Goal: Information Seeking & Learning: Learn about a topic

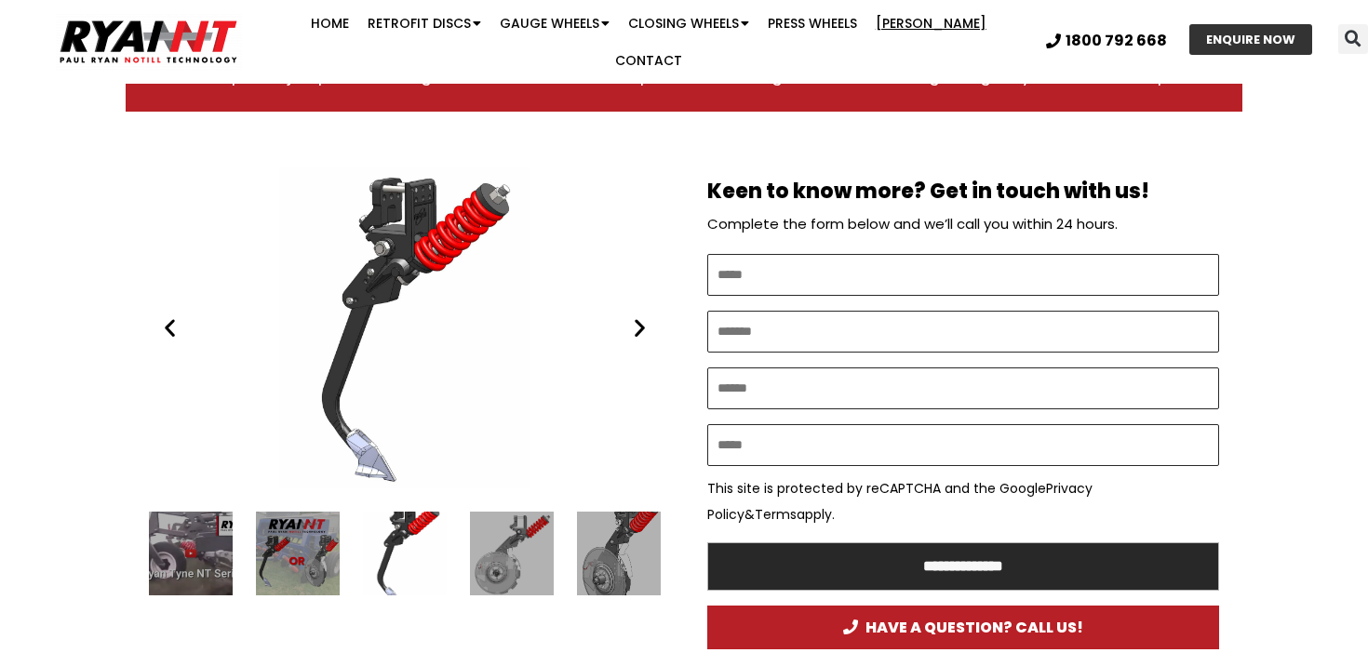
scroll to position [922, 0]
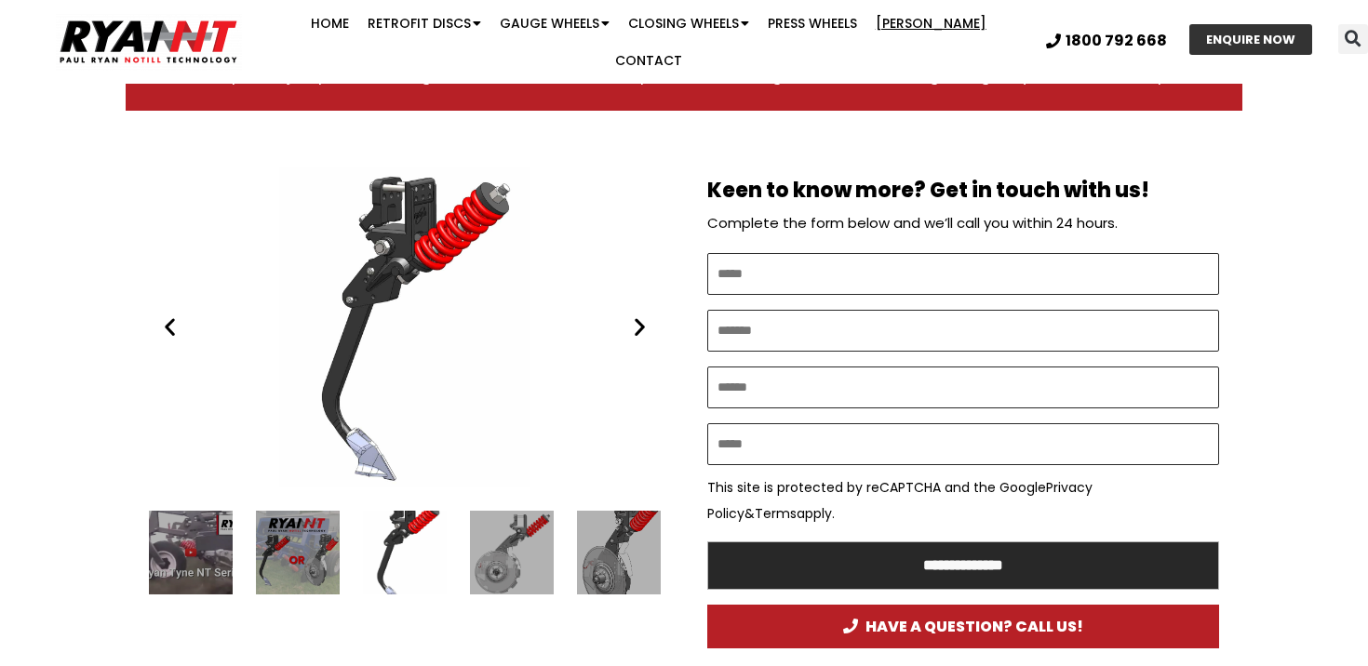
click at [193, 547] on div "1 / 16" at bounding box center [191, 553] width 84 height 84
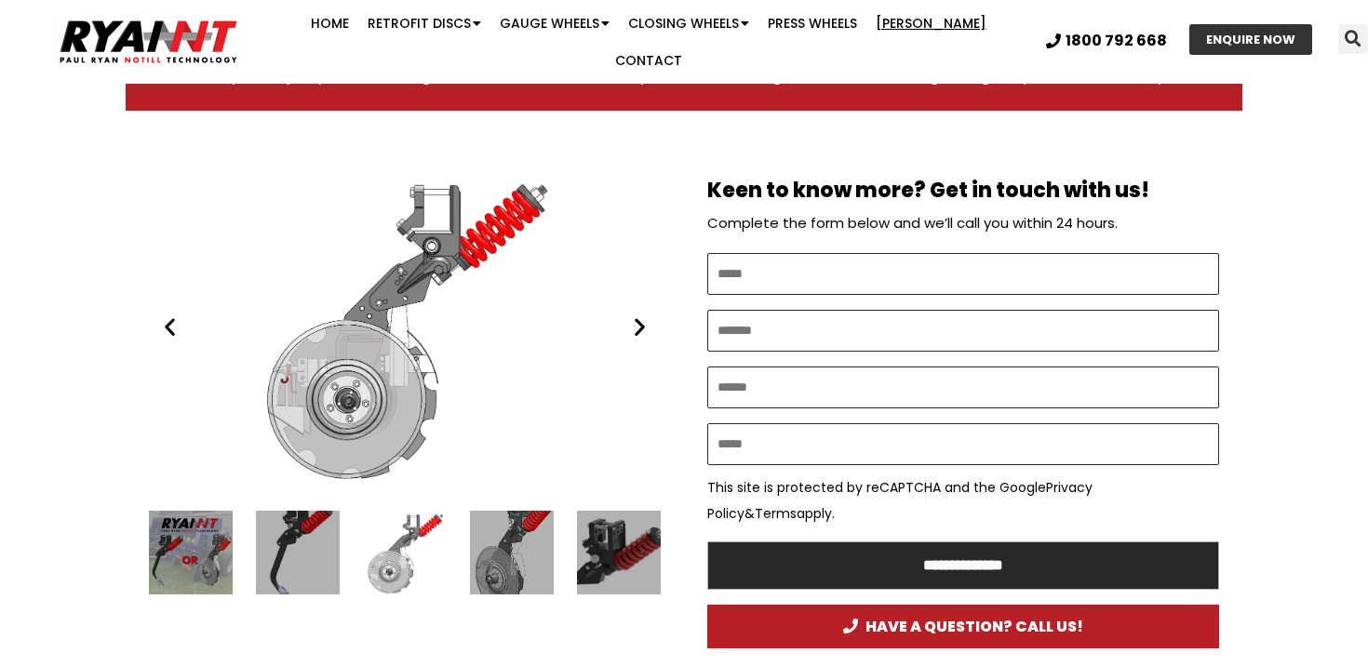
click at [276, 541] on div "3 / 16" at bounding box center [298, 553] width 84 height 84
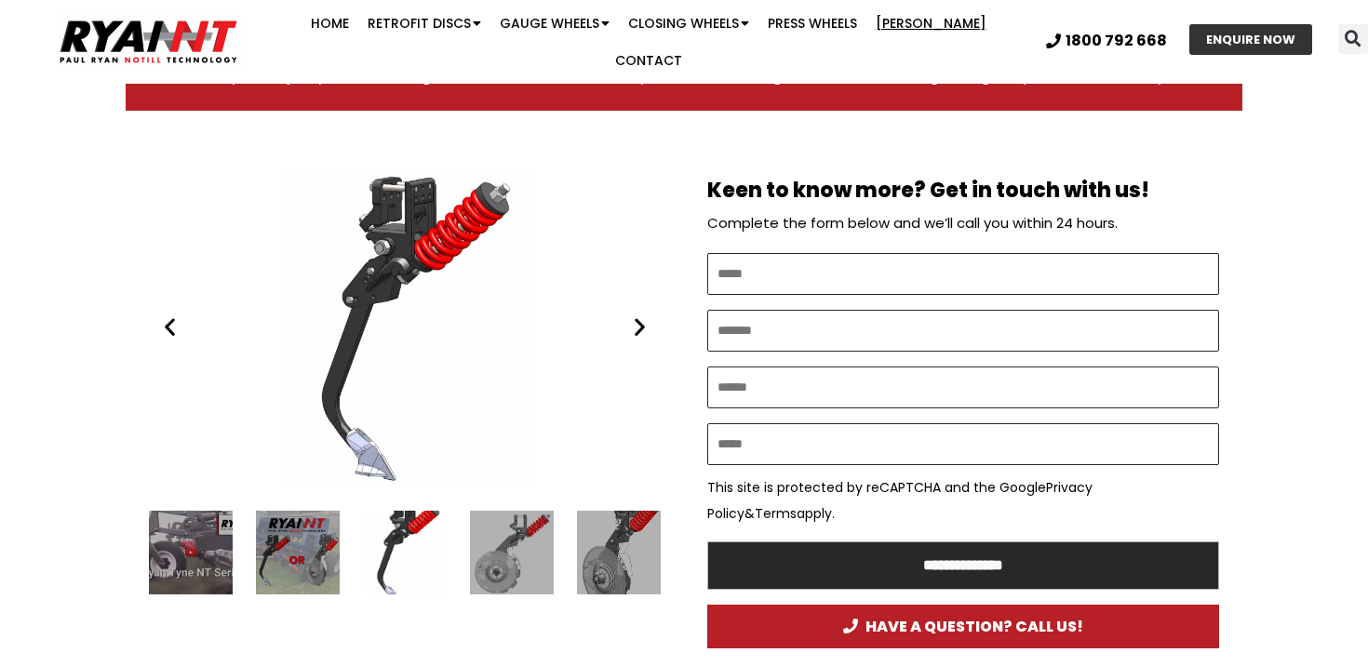
click at [415, 537] on div "The Ryan Tyne Paul Ryan Ryan NT (RFM NT)" at bounding box center [405, 553] width 84 height 84
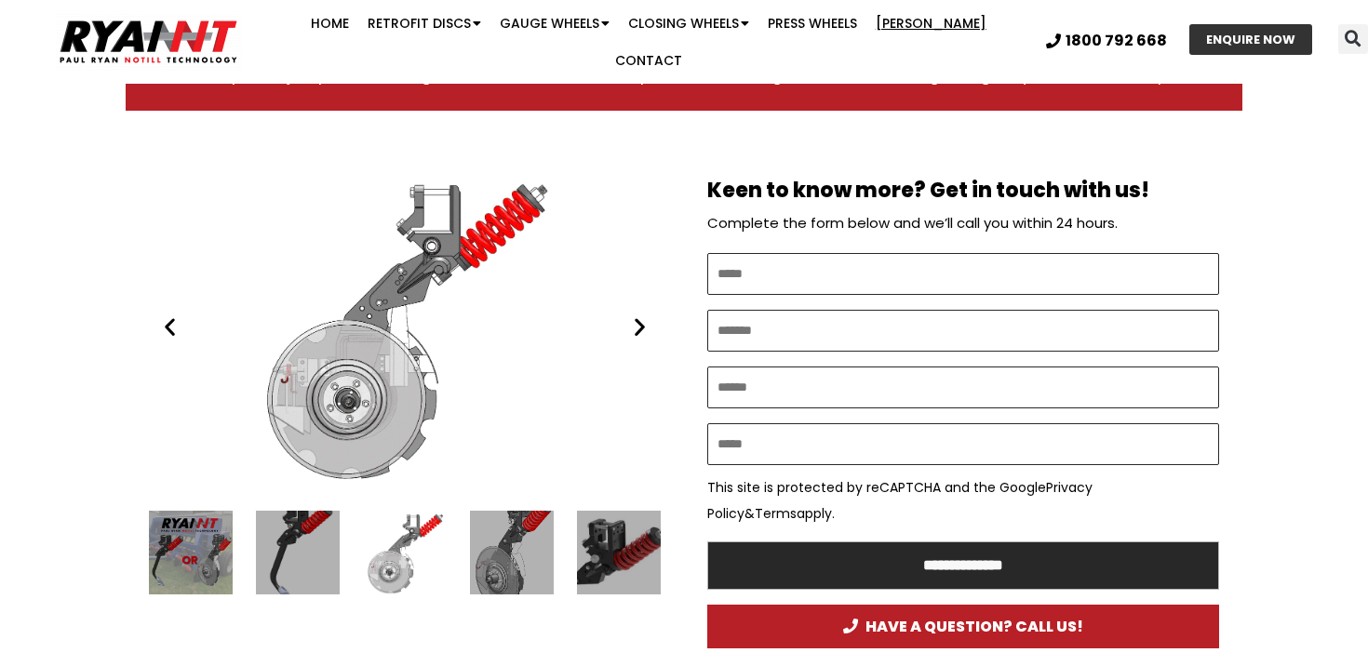
click at [506, 524] on div "5 / 16" at bounding box center [512, 553] width 84 height 84
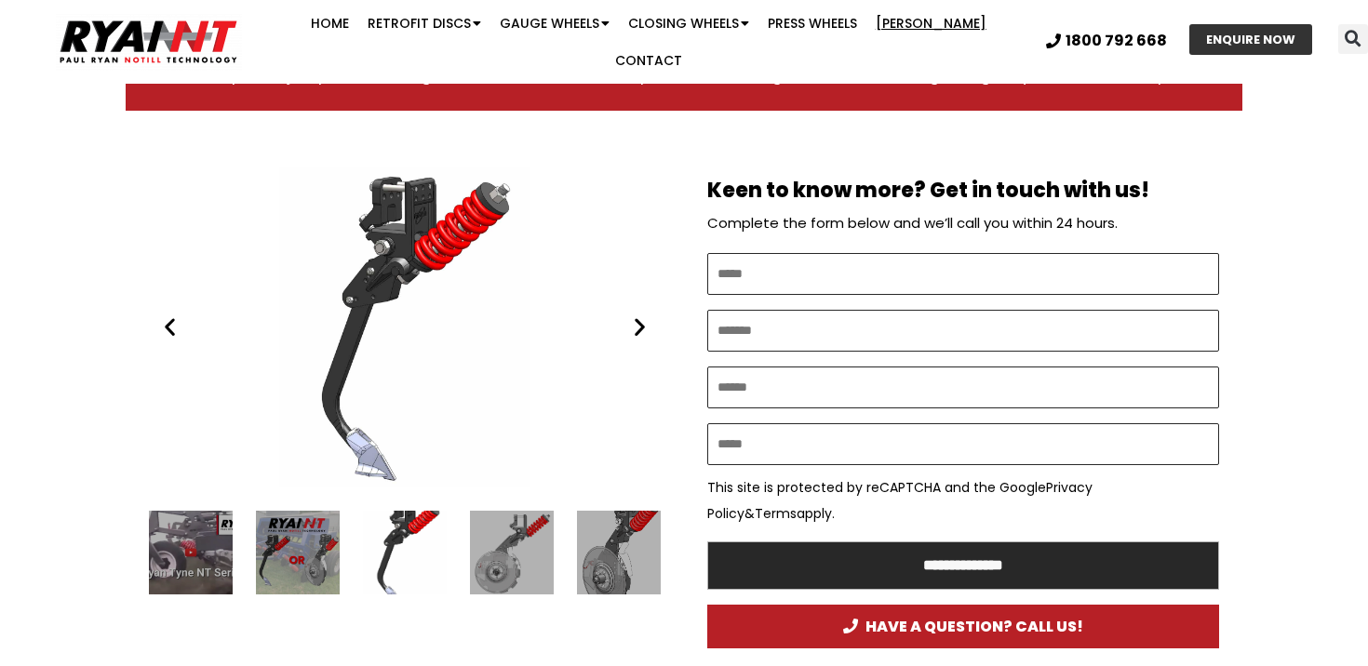
click at [506, 524] on div "4 / 16" at bounding box center [512, 553] width 84 height 84
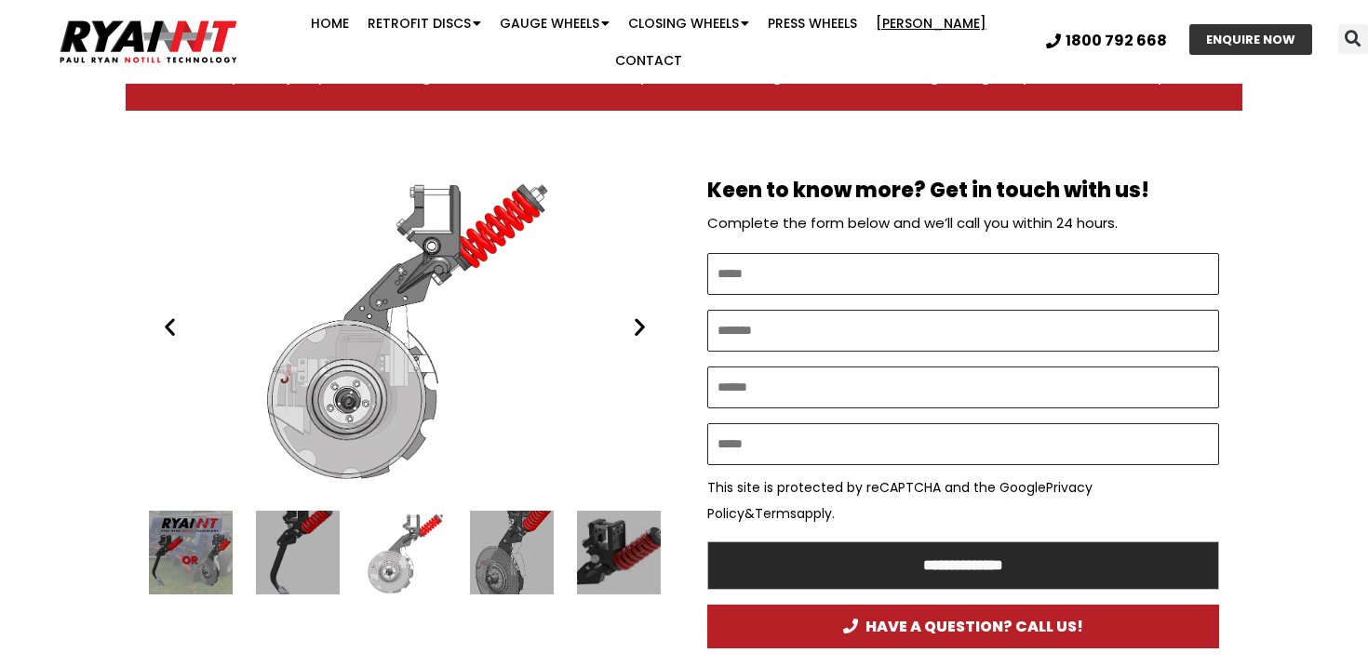
click at [622, 541] on div "6 / 16" at bounding box center [619, 553] width 84 height 84
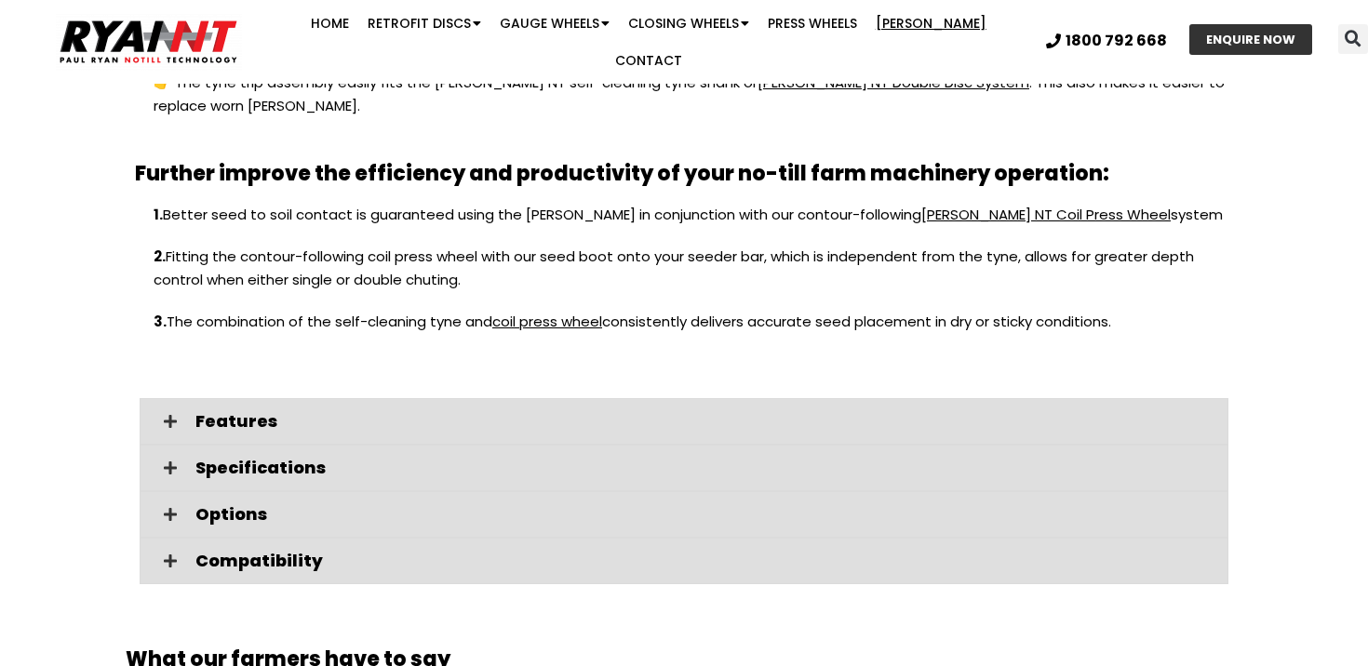
scroll to position [2119, 0]
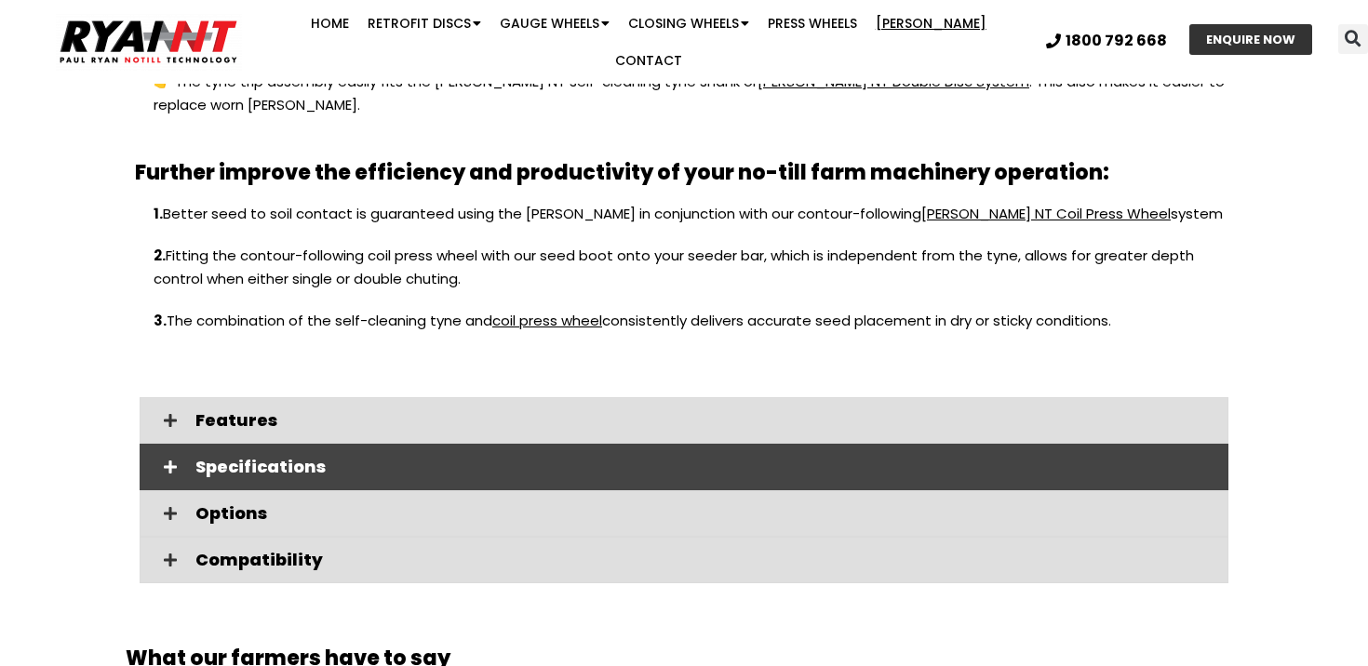
click at [332, 459] on span "Specifications" at bounding box center [704, 467] width 1018 height 17
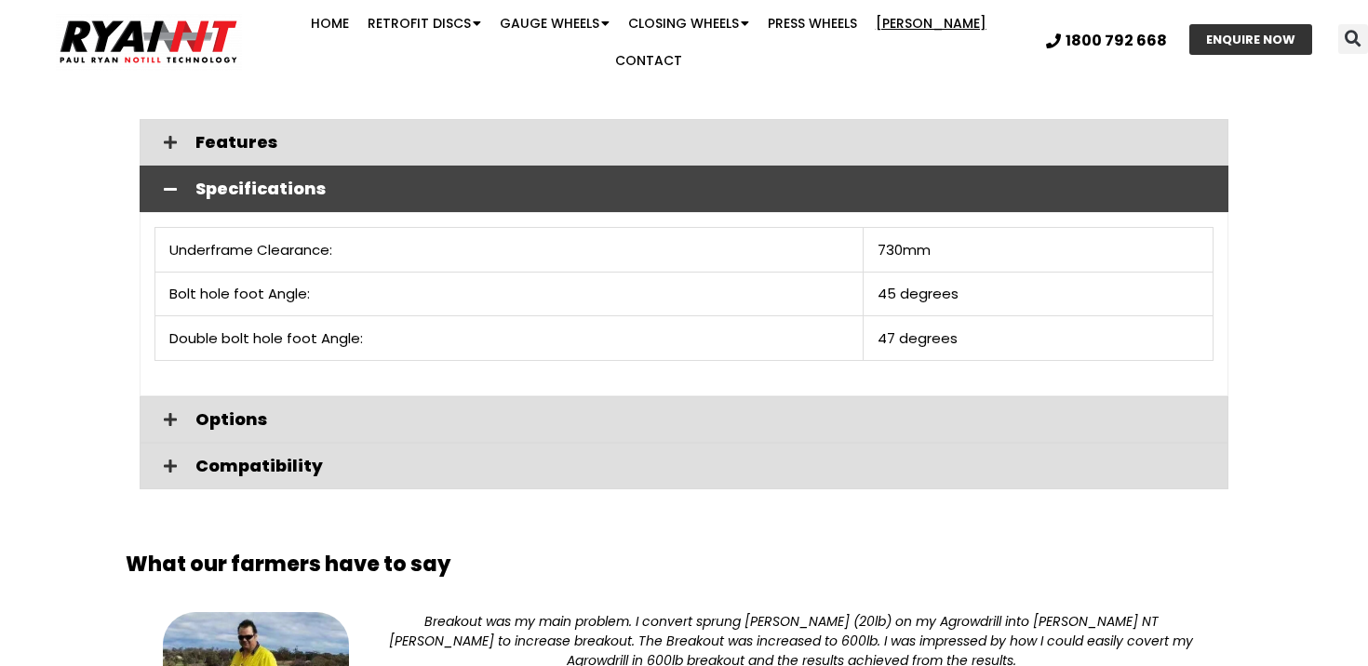
scroll to position [2399, 0]
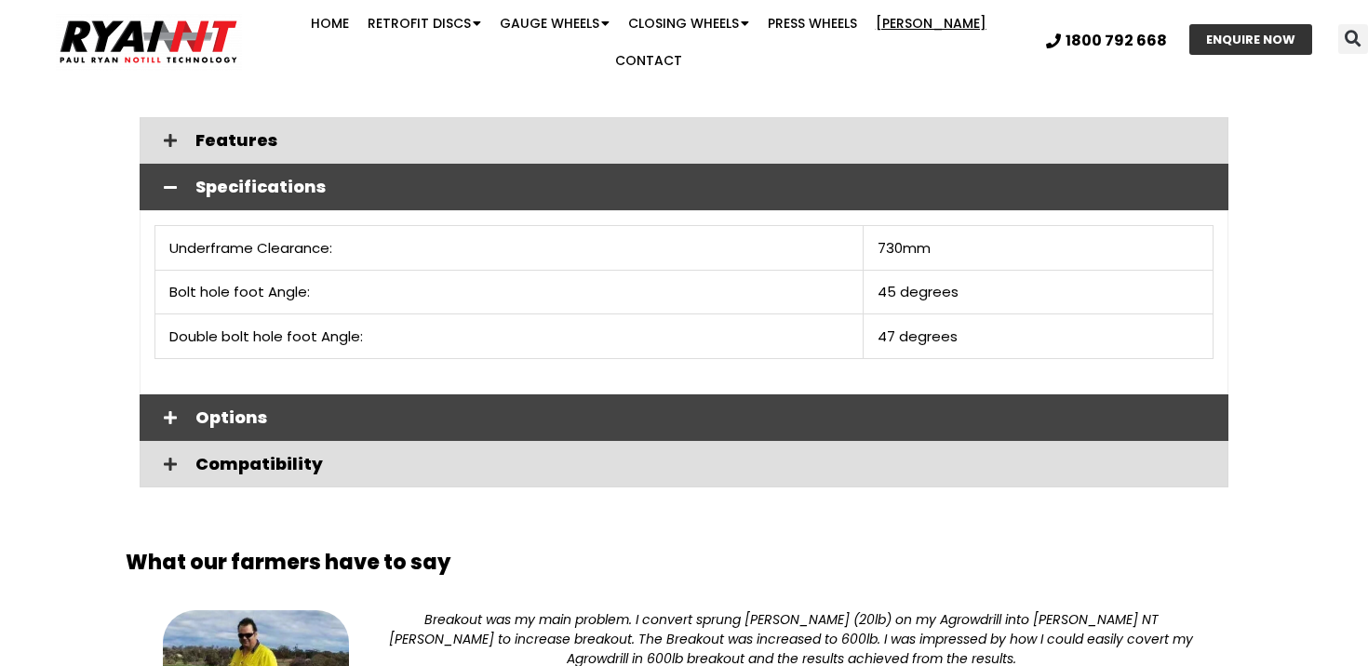
click at [239, 409] on span "Options" at bounding box center [704, 417] width 1018 height 17
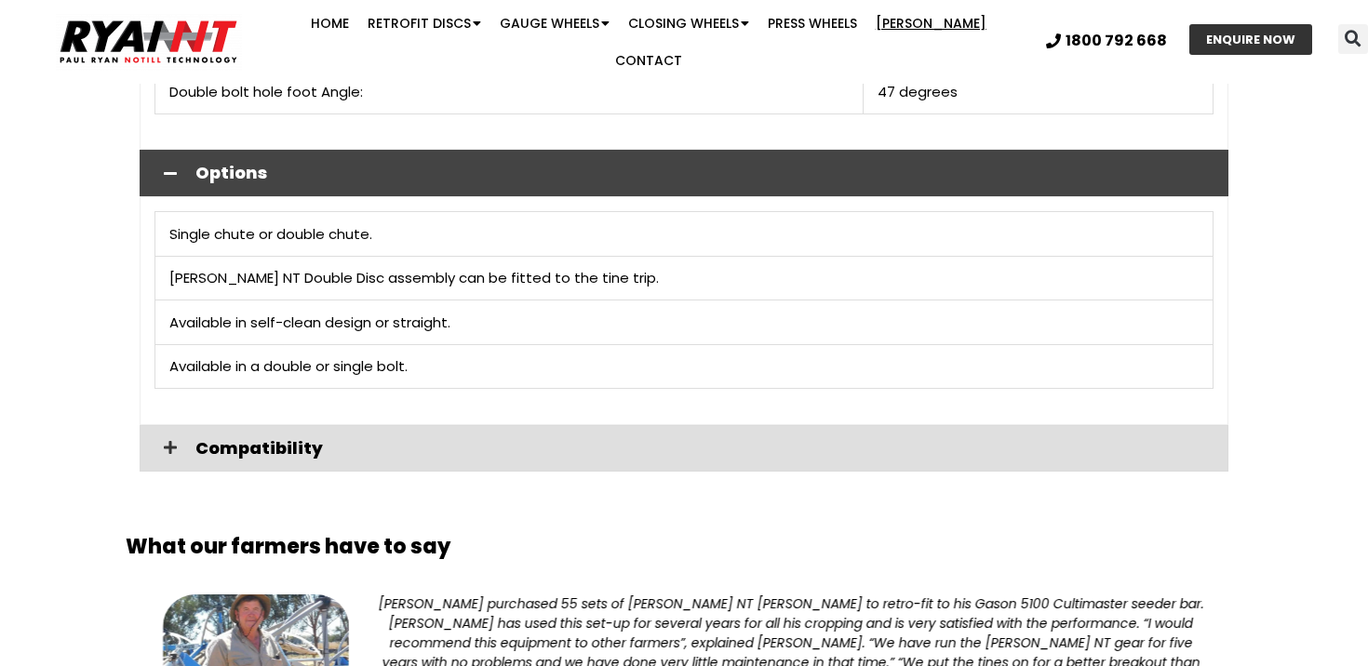
scroll to position [2644, 0]
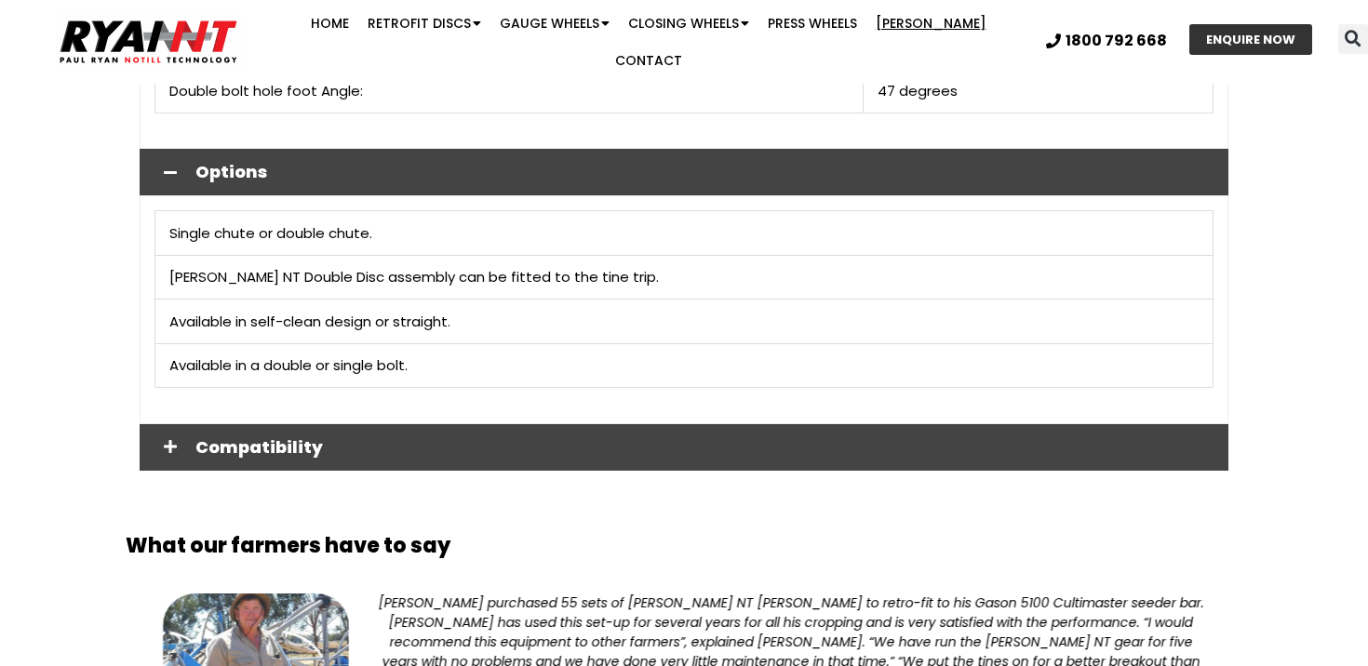
click at [270, 439] on span "Compatibility" at bounding box center [704, 447] width 1018 height 17
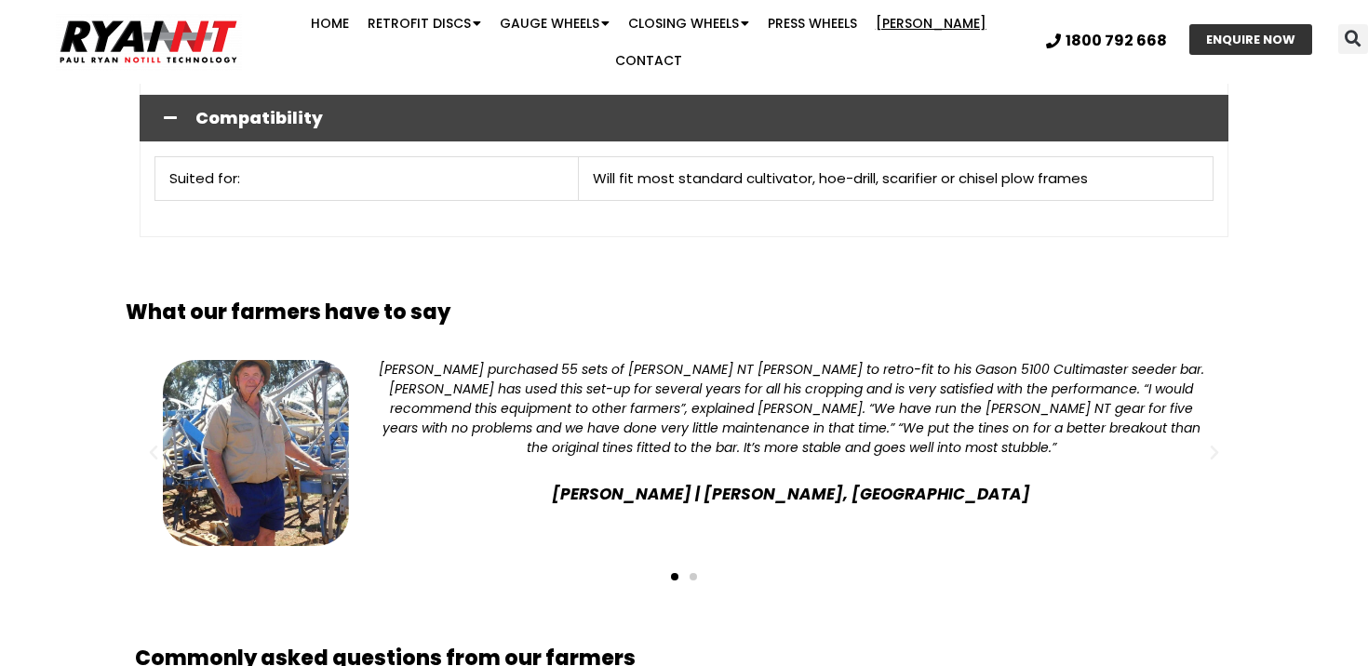
scroll to position [2979, 0]
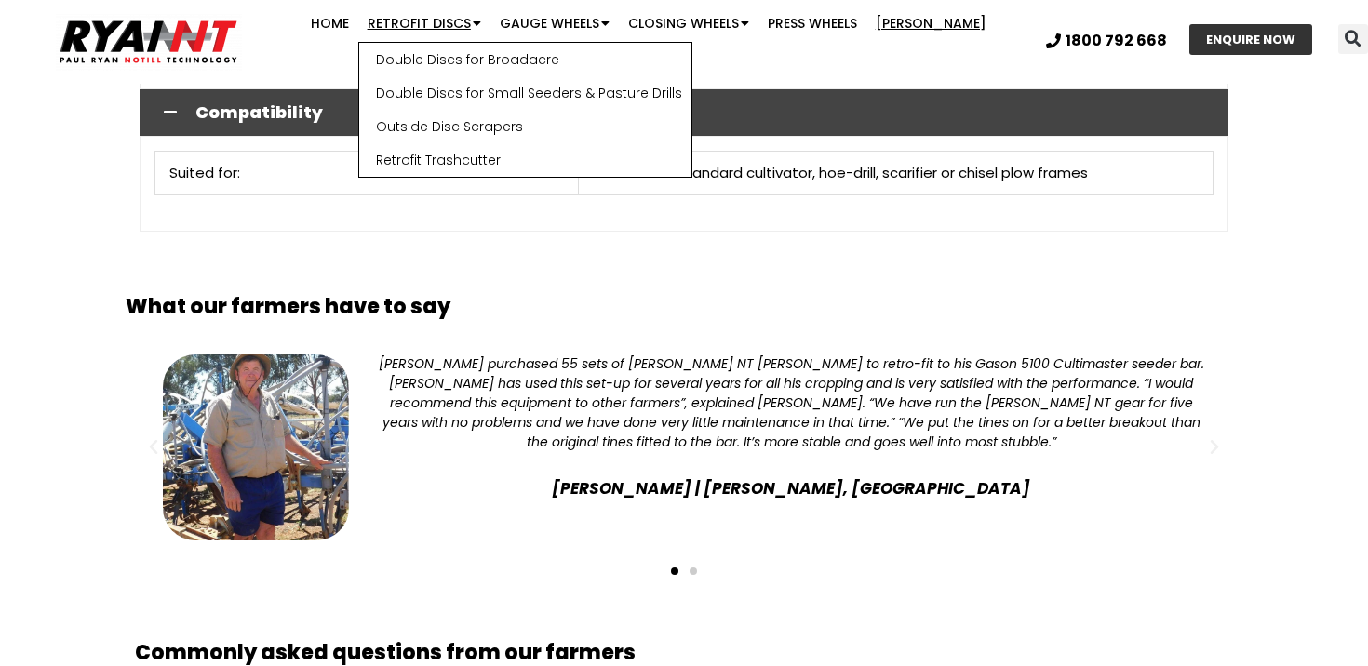
click at [423, 33] on link "Retrofit Discs" at bounding box center [424, 23] width 132 height 37
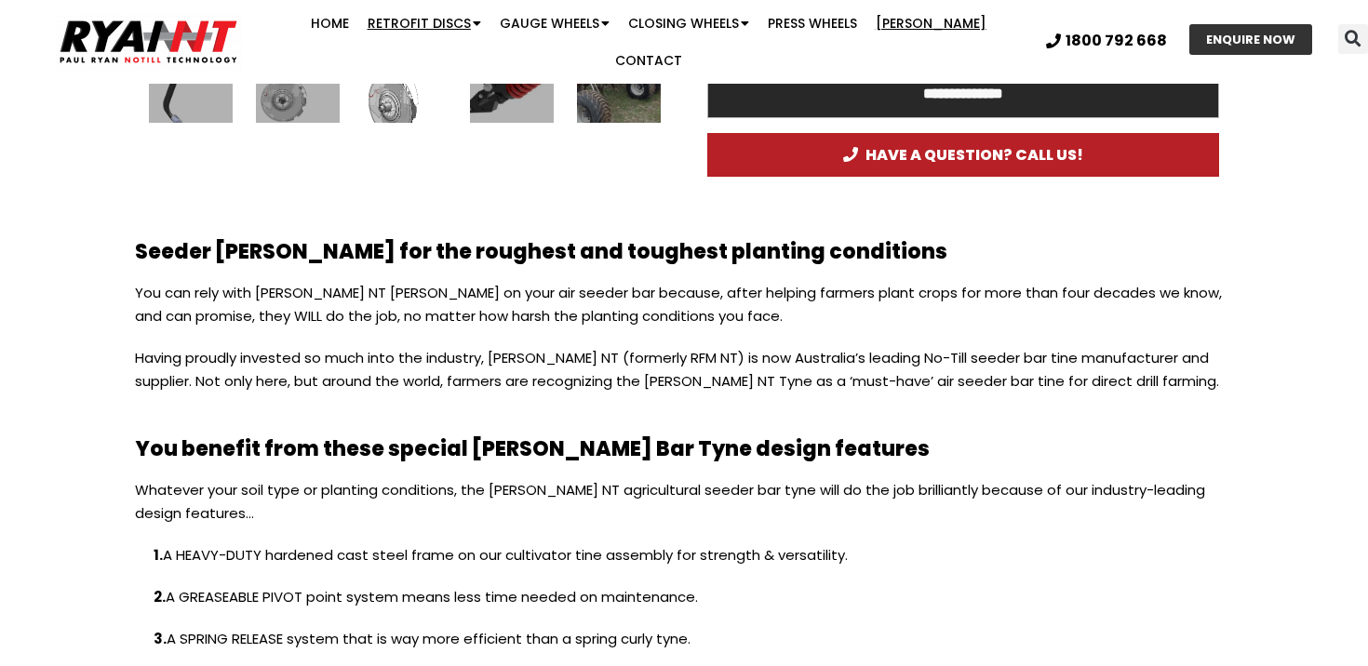
scroll to position [1402, 0]
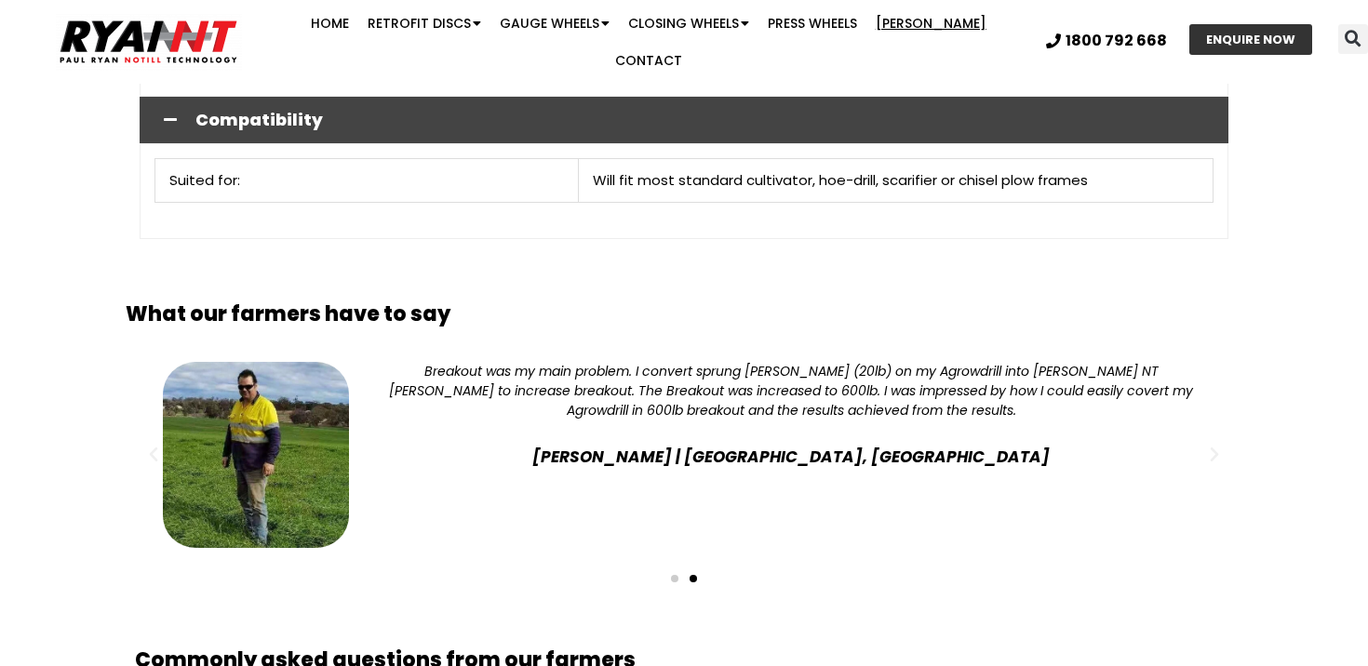
scroll to position [2979, 0]
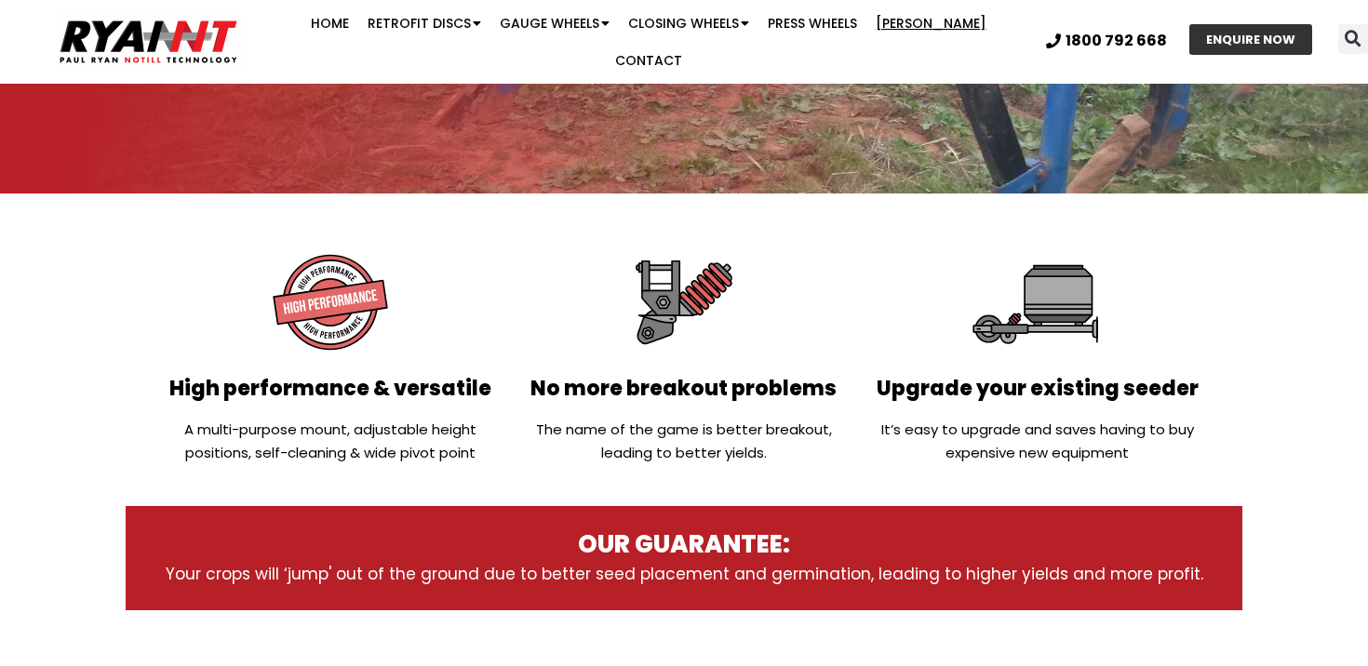
scroll to position [420, 0]
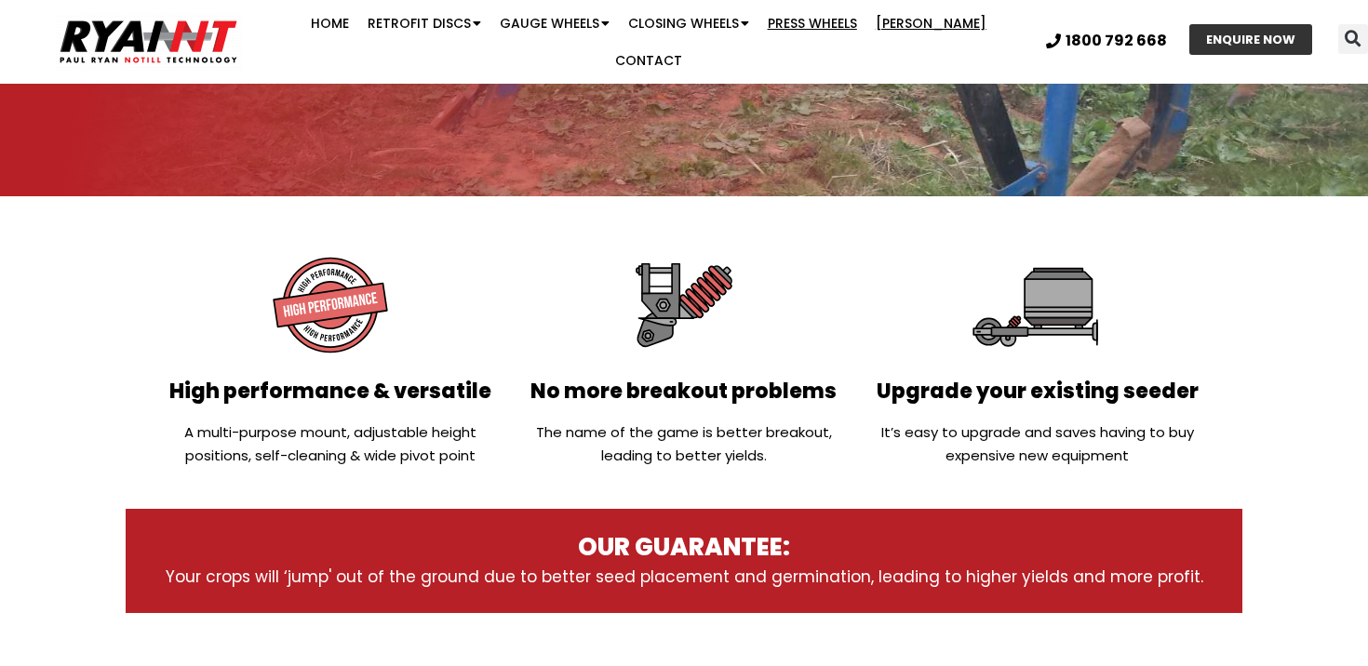
click at [784, 30] on link "Press Wheels" at bounding box center [812, 23] width 108 height 37
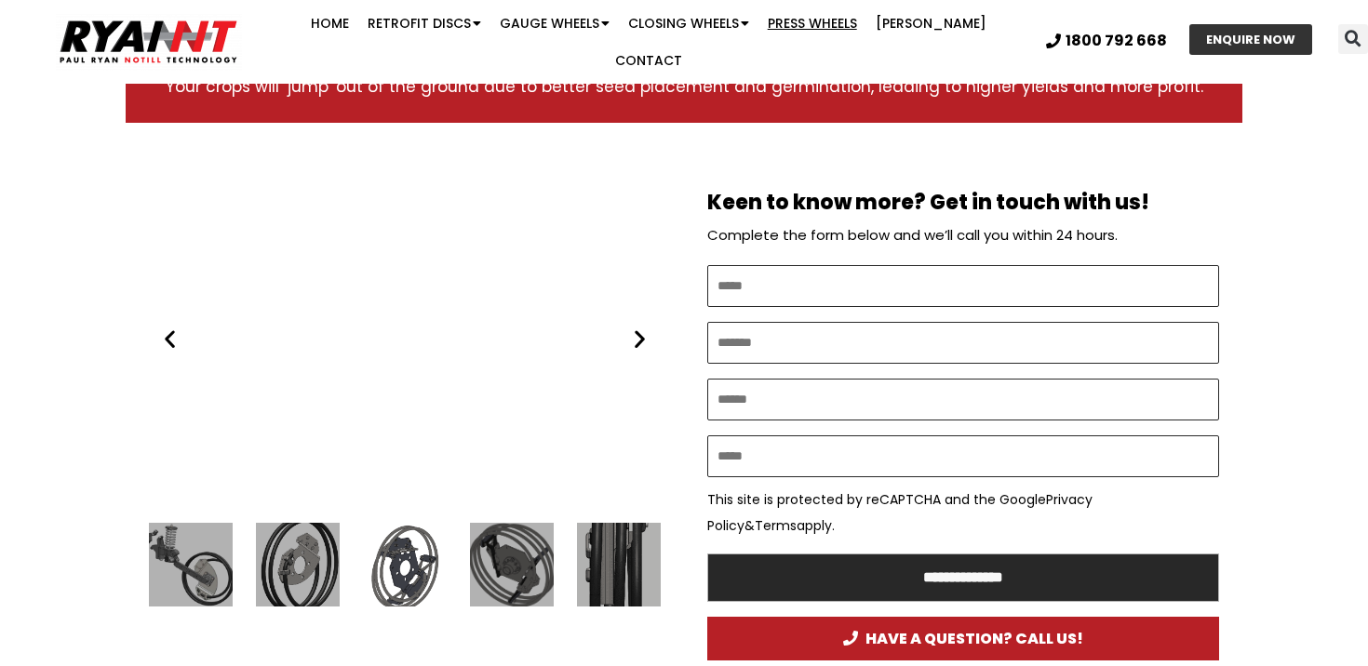
scroll to position [902, 0]
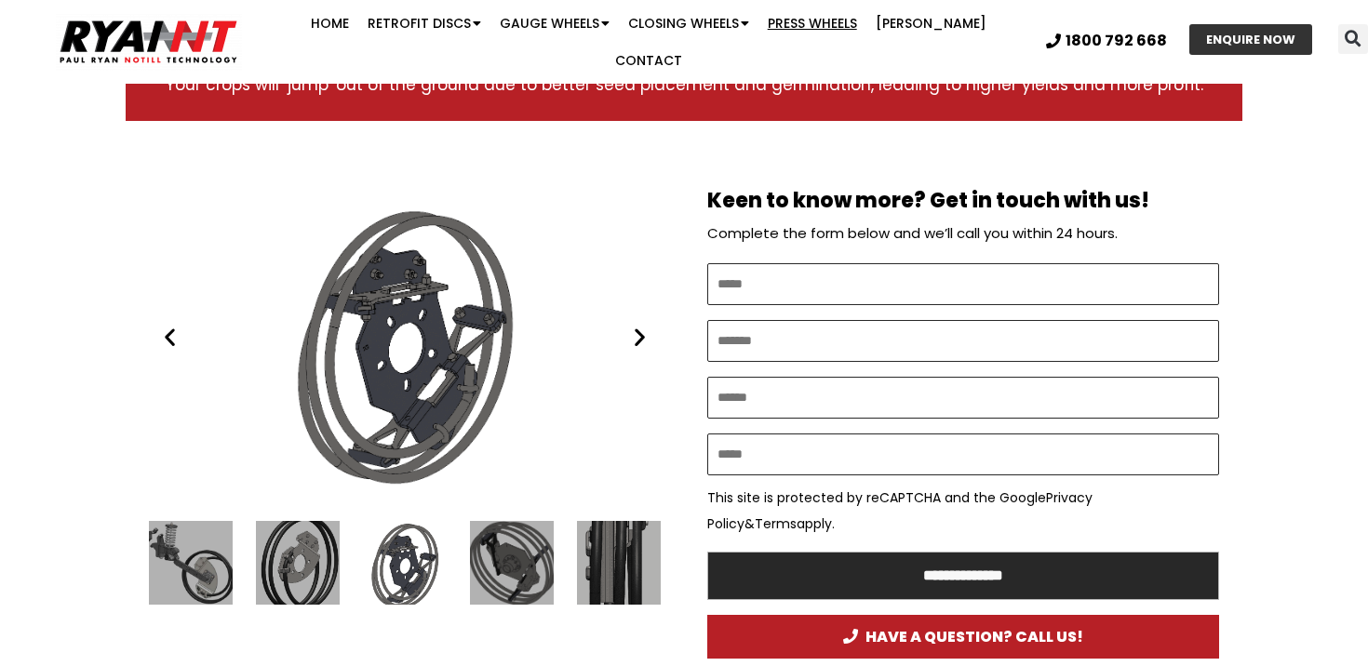
click at [640, 326] on icon "Next slide" at bounding box center [639, 337] width 23 height 23
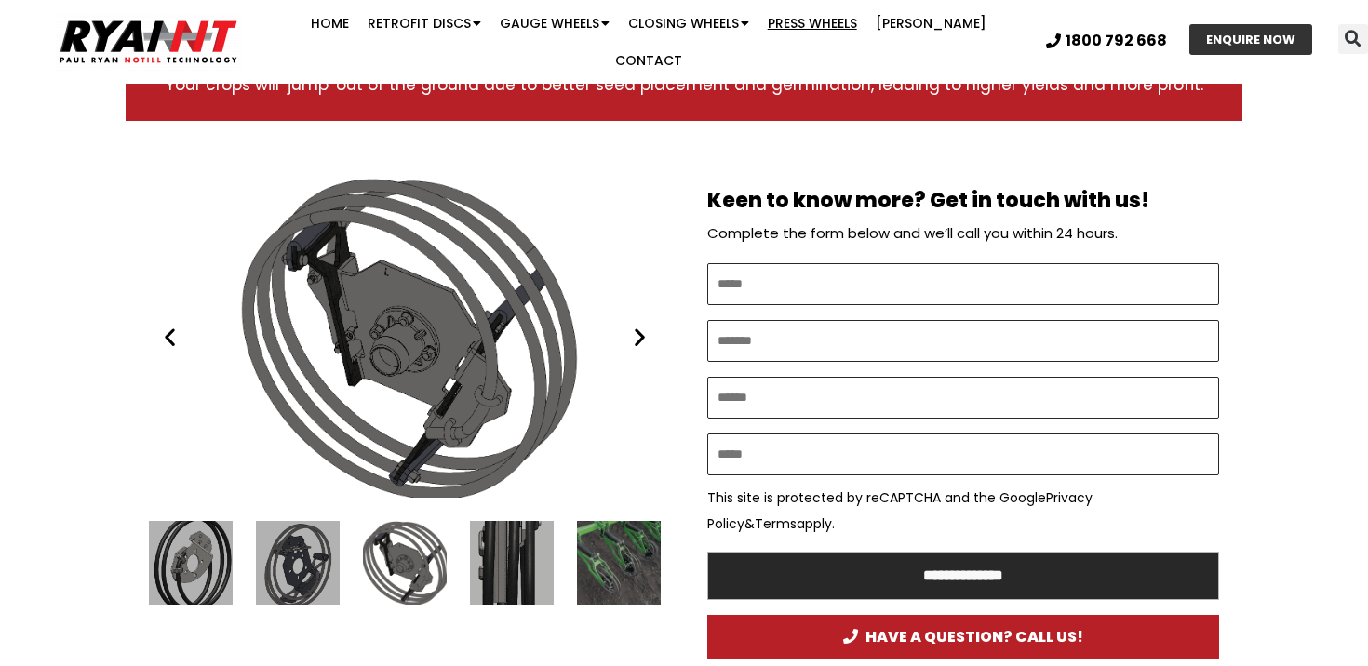
click at [640, 326] on icon "Next slide" at bounding box center [639, 337] width 23 height 23
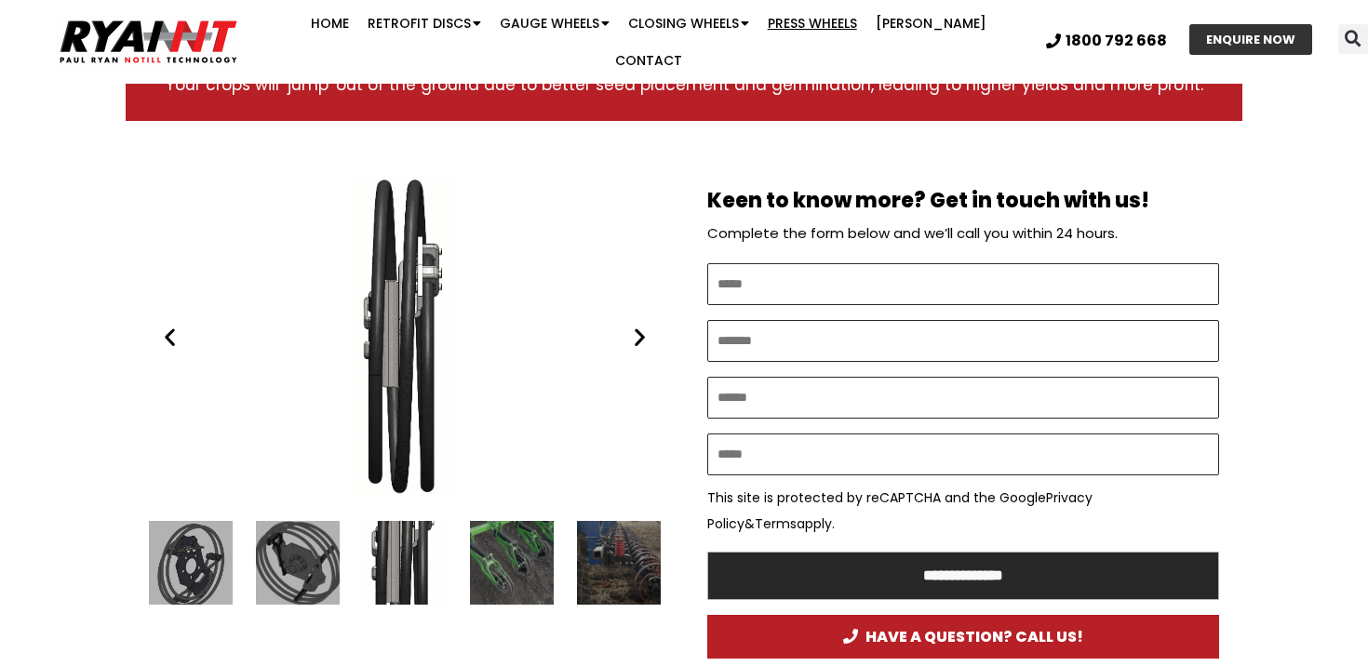
click at [640, 326] on icon "Next slide" at bounding box center [639, 337] width 23 height 23
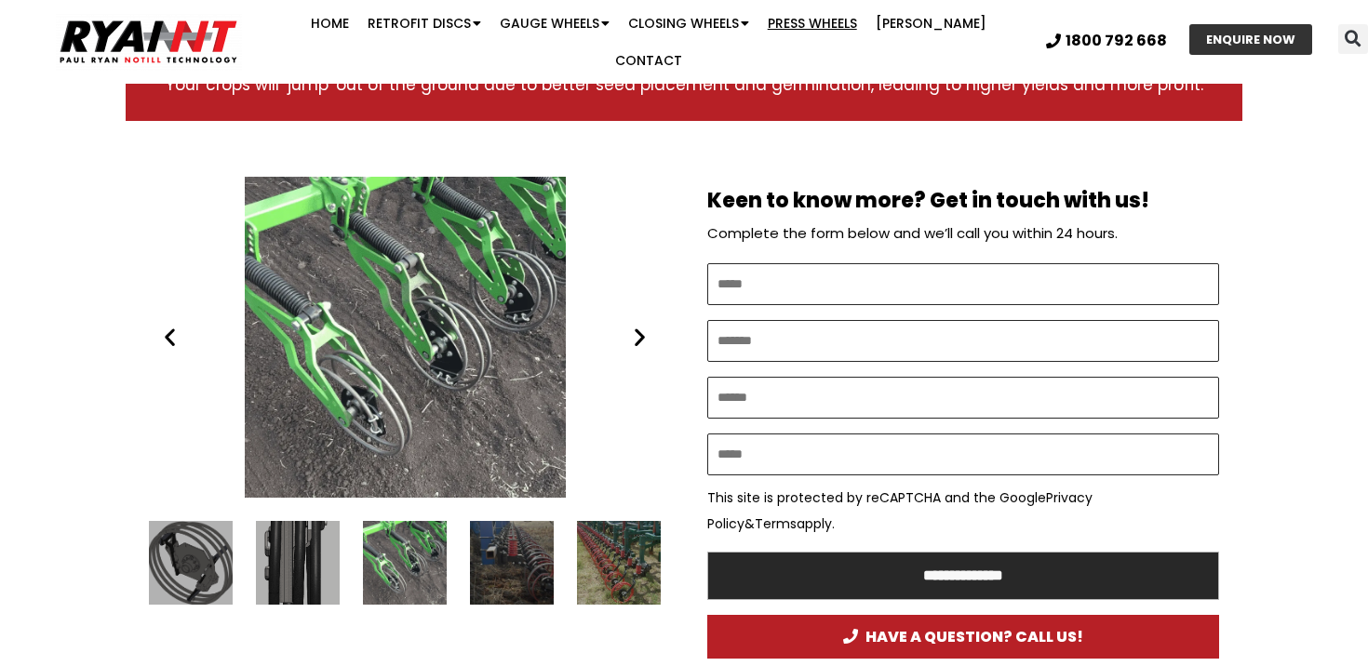
click at [640, 326] on icon "Next slide" at bounding box center [639, 337] width 23 height 23
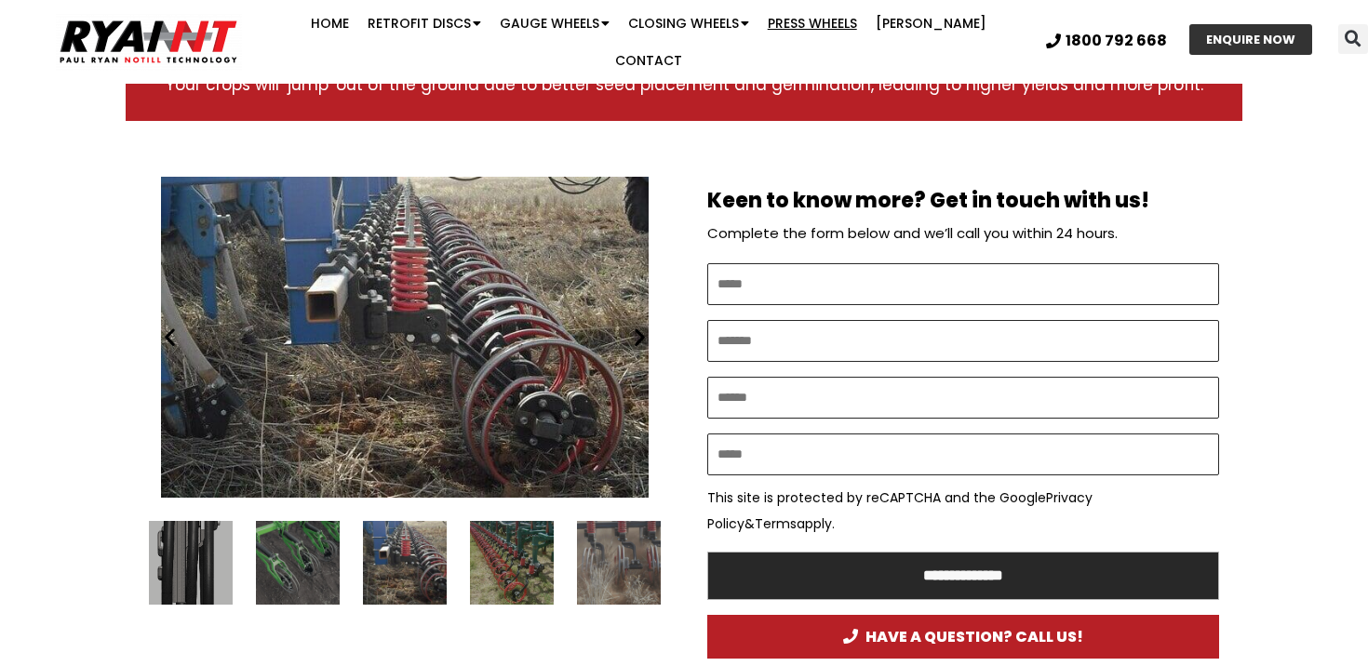
click at [640, 326] on icon "Next slide" at bounding box center [639, 337] width 23 height 23
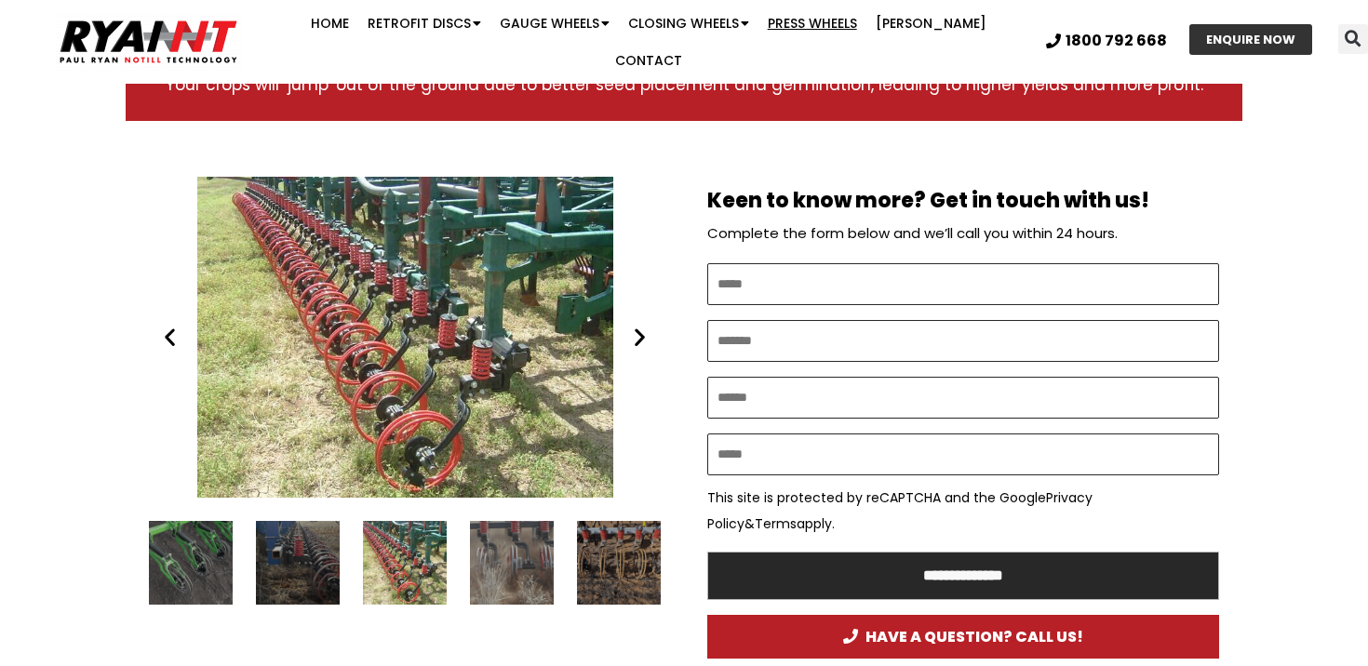
click at [640, 326] on icon "Next slide" at bounding box center [639, 337] width 23 height 23
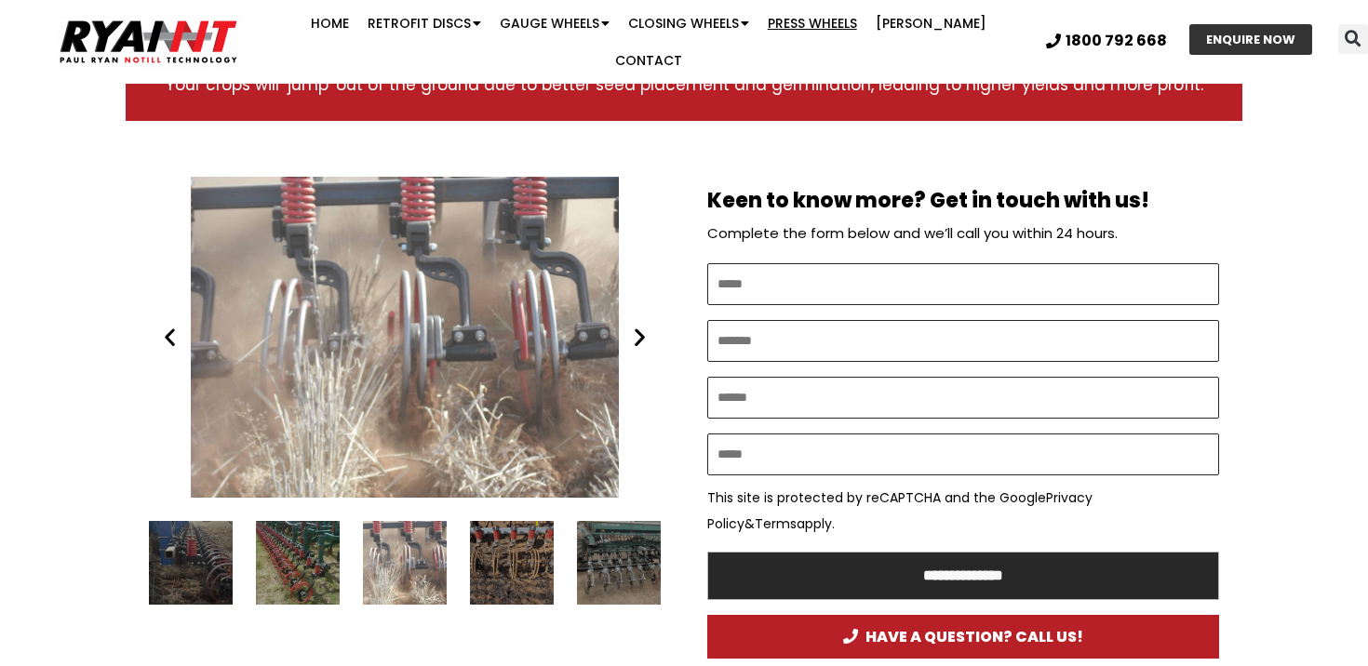
click at [640, 326] on icon "Next slide" at bounding box center [639, 337] width 23 height 23
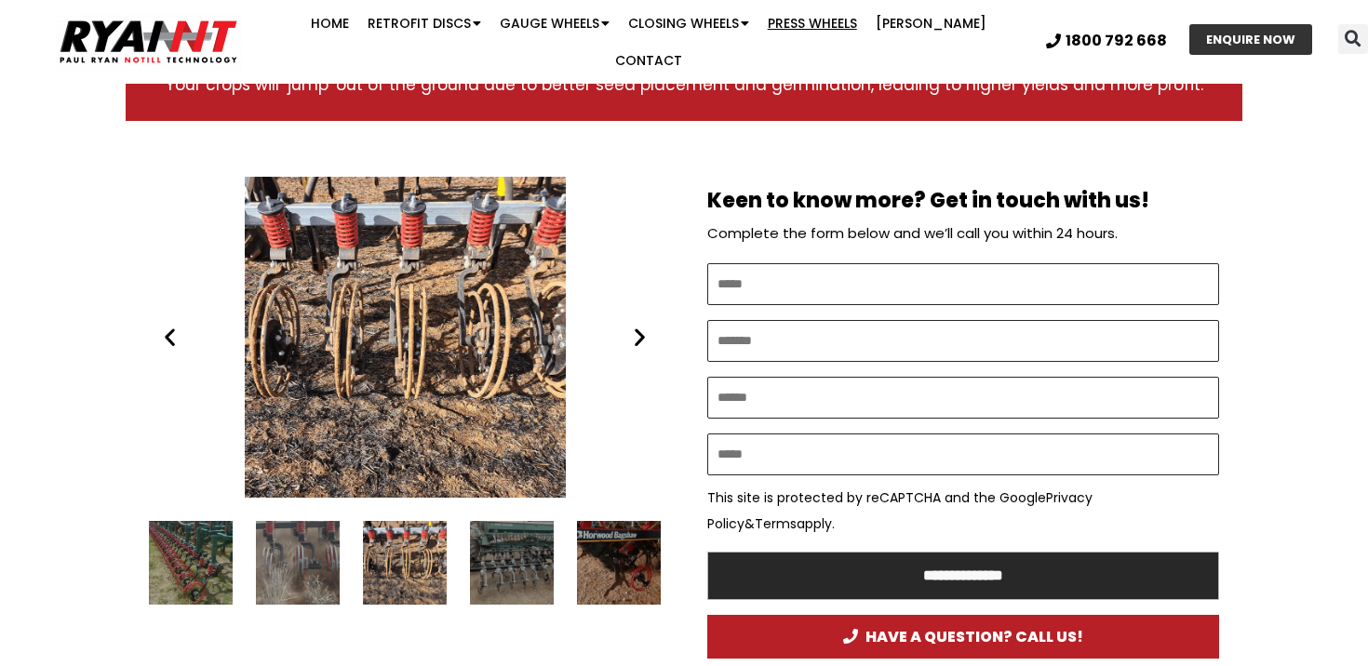
click at [640, 326] on icon "Next slide" at bounding box center [639, 337] width 23 height 23
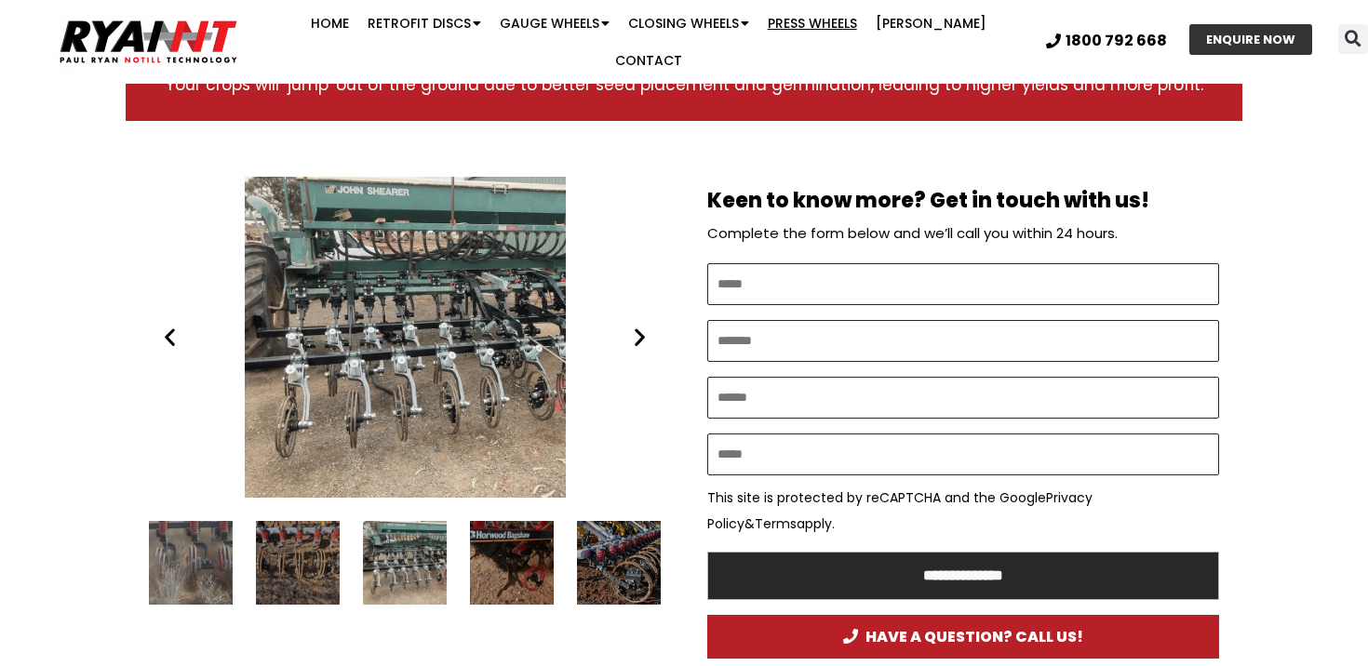
click at [640, 326] on icon "Next slide" at bounding box center [639, 337] width 23 height 23
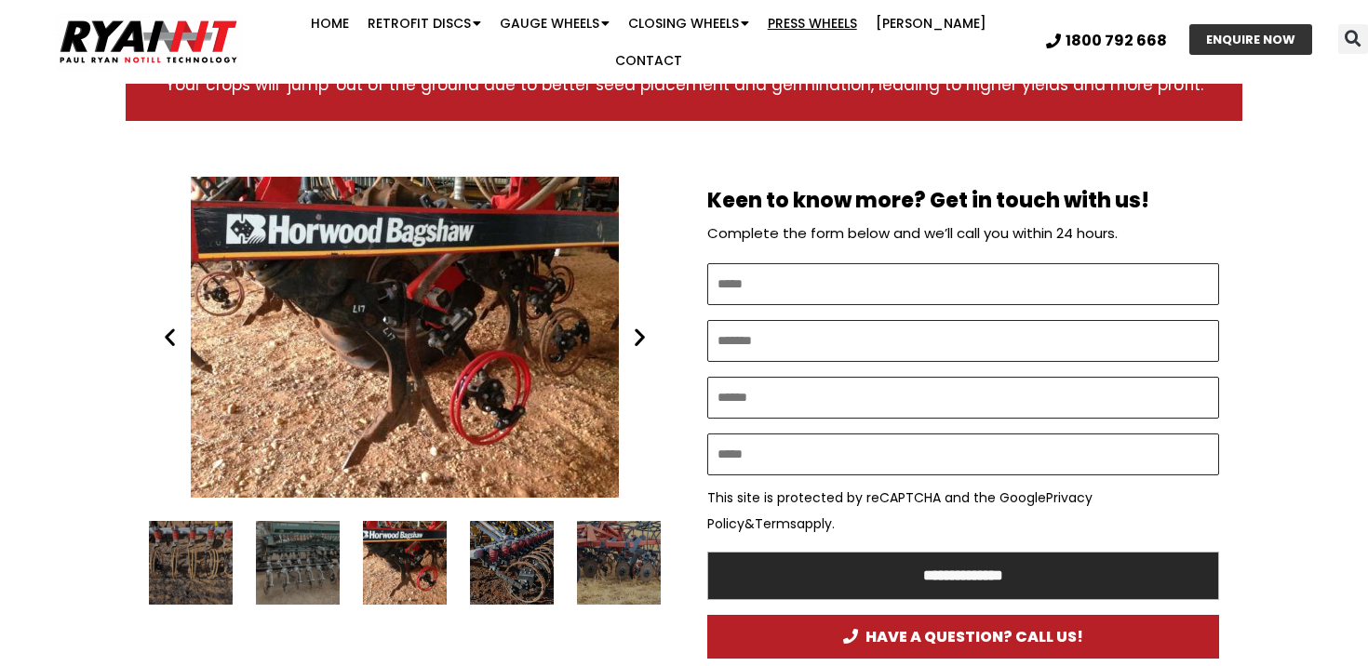
click at [640, 326] on icon "Next slide" at bounding box center [639, 337] width 23 height 23
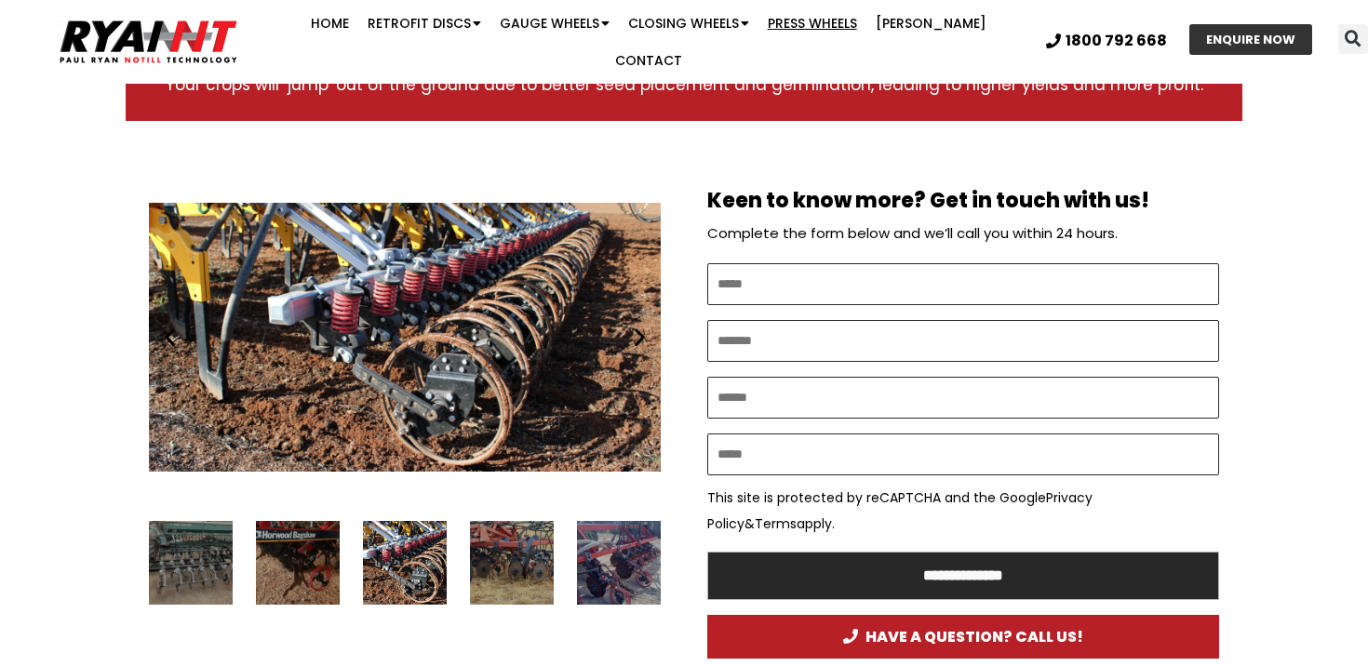
click at [621, 326] on div "RYAN NT (RFM NT) press wheel" at bounding box center [405, 337] width 512 height 321
click at [635, 326] on icon "Next slide" at bounding box center [639, 337] width 23 height 23
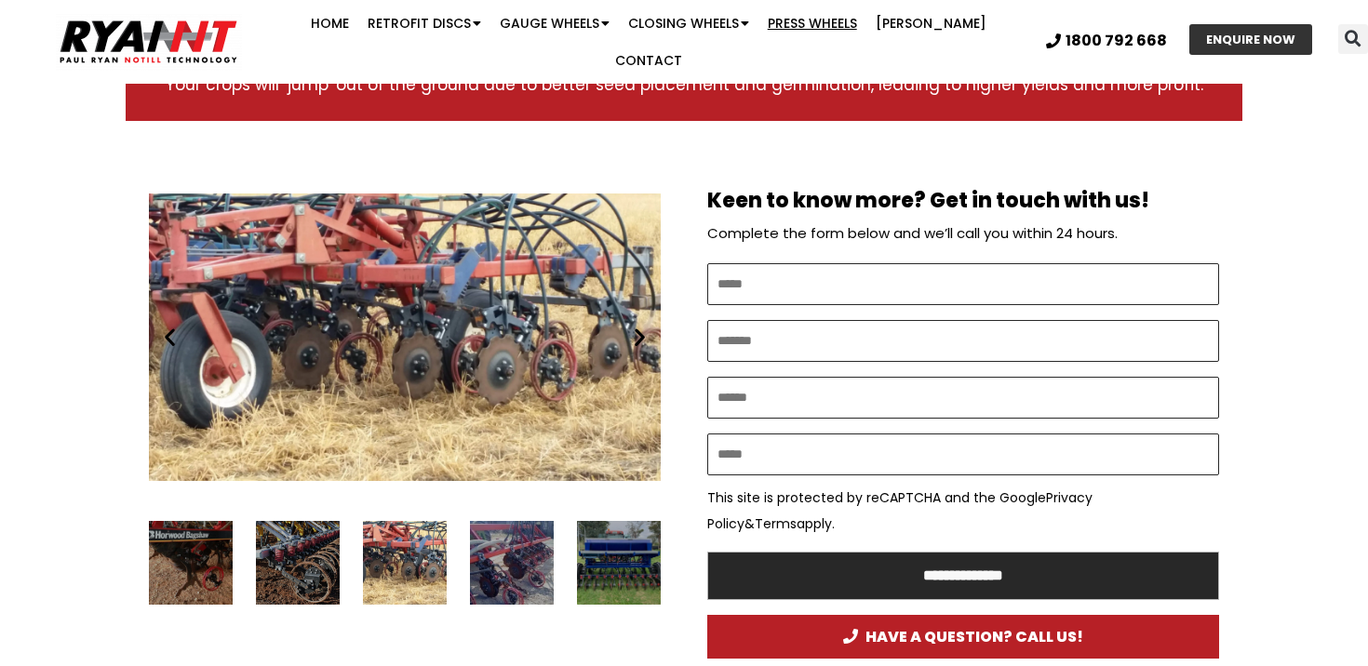
click at [646, 333] on div "RYAN NT Retrofit Double Discs and tyne mounted press wheels. no till cropping" at bounding box center [405, 337] width 512 height 321
click at [542, 536] on div "18 / 24" at bounding box center [512, 563] width 84 height 84
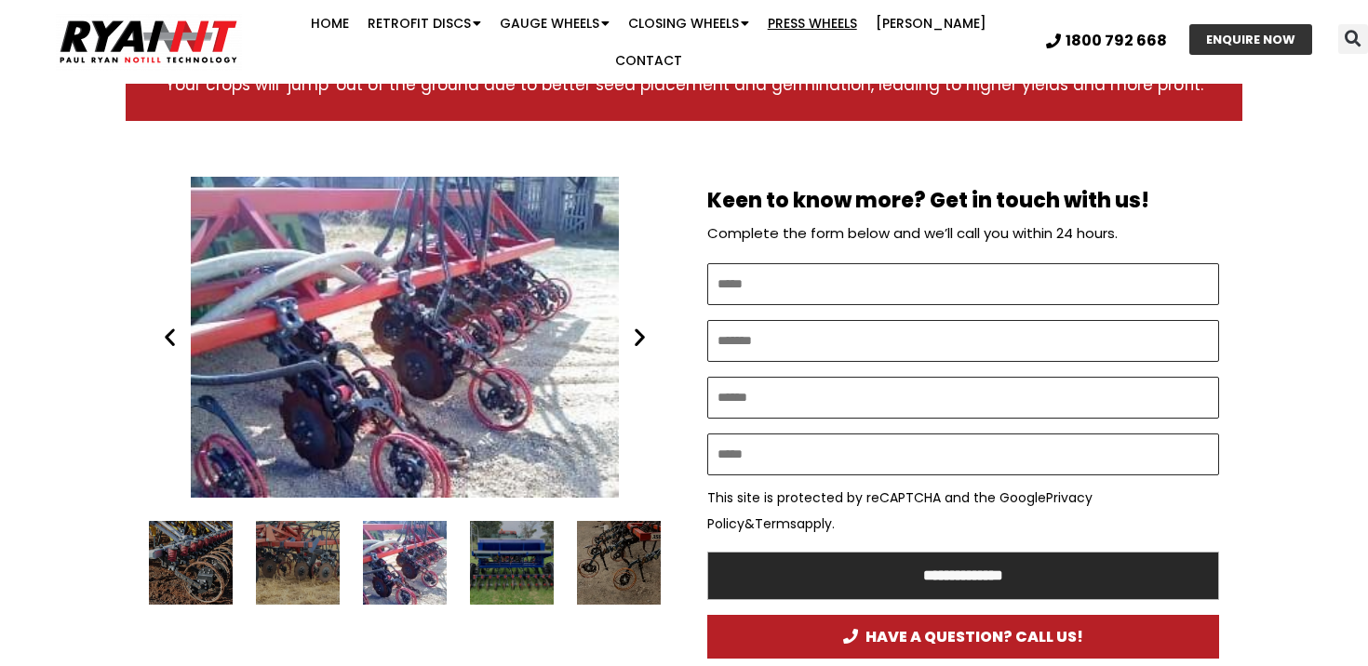
click at [546, 543] on div "19 / 24" at bounding box center [512, 563] width 84 height 84
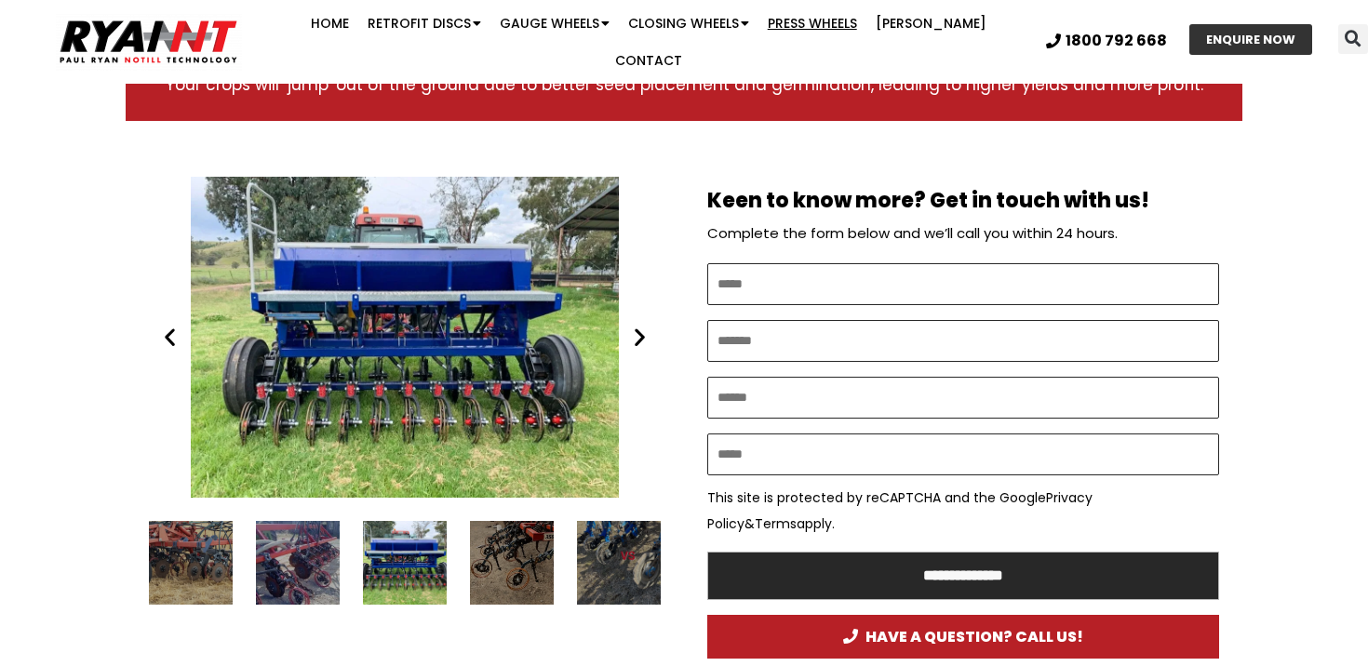
click at [623, 548] on div "21 / 24" at bounding box center [619, 563] width 84 height 84
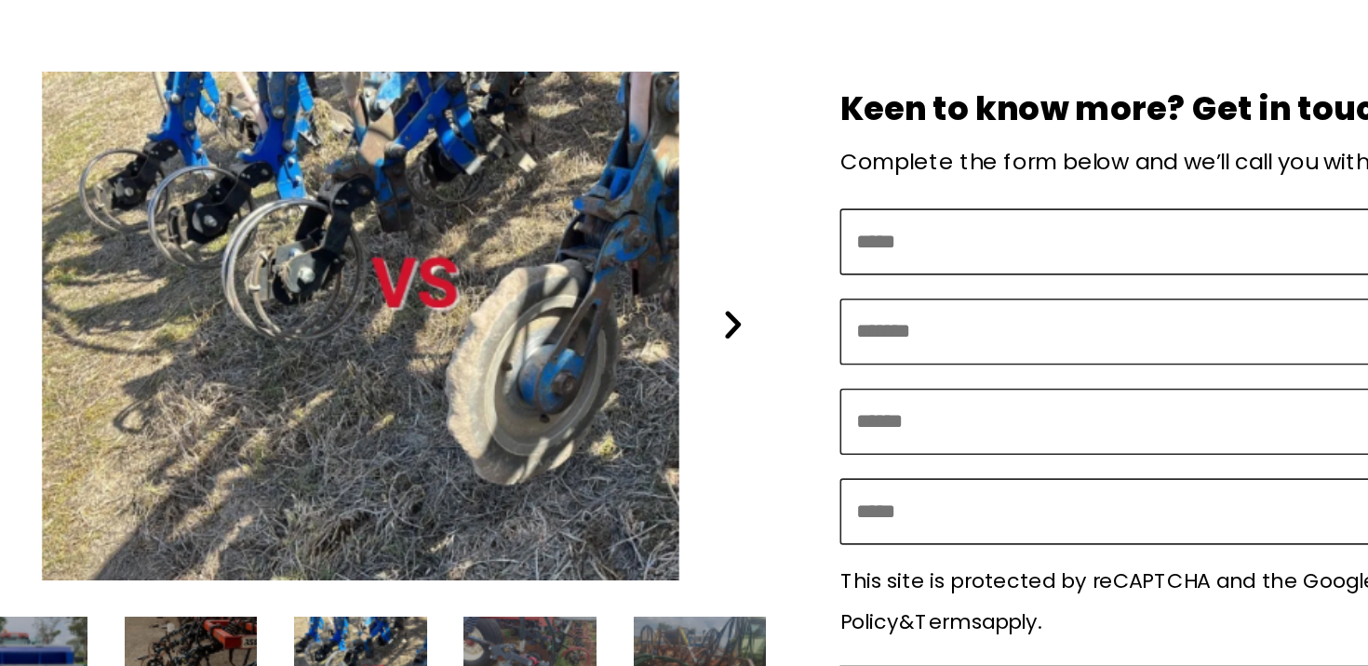
click at [639, 326] on icon "Next slide" at bounding box center [639, 337] width 23 height 23
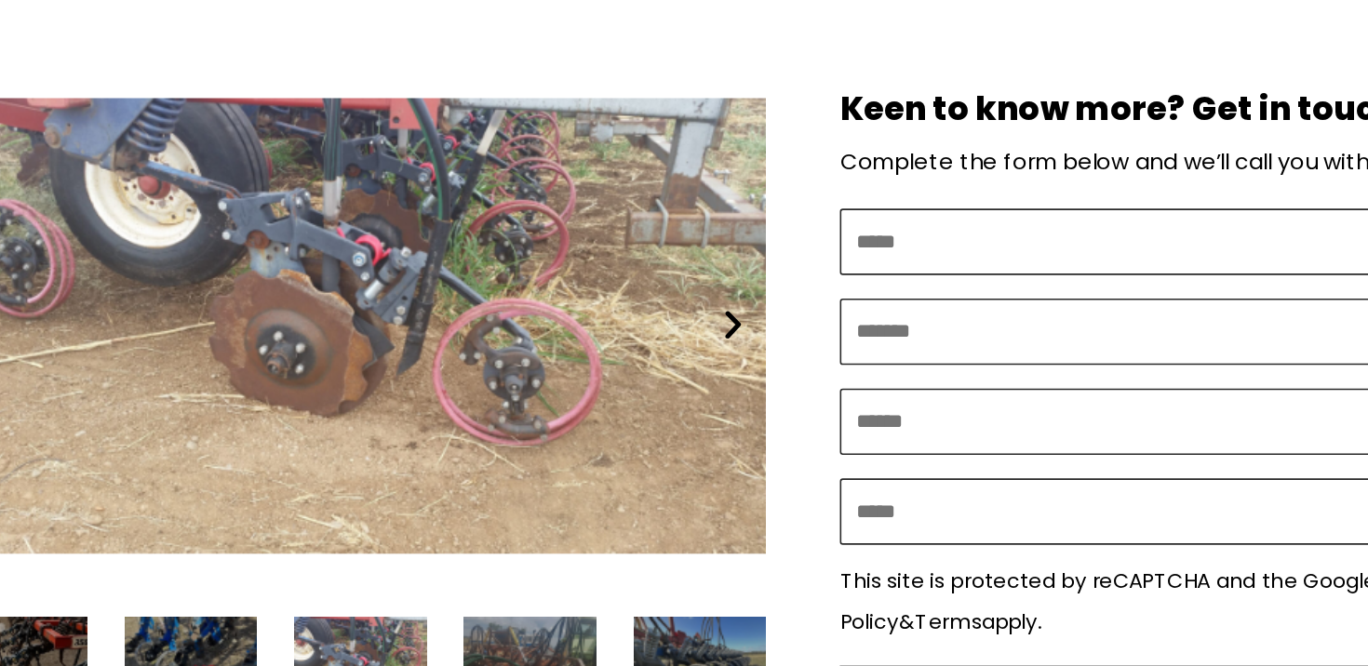
click at [639, 326] on icon "Next slide" at bounding box center [639, 337] width 23 height 23
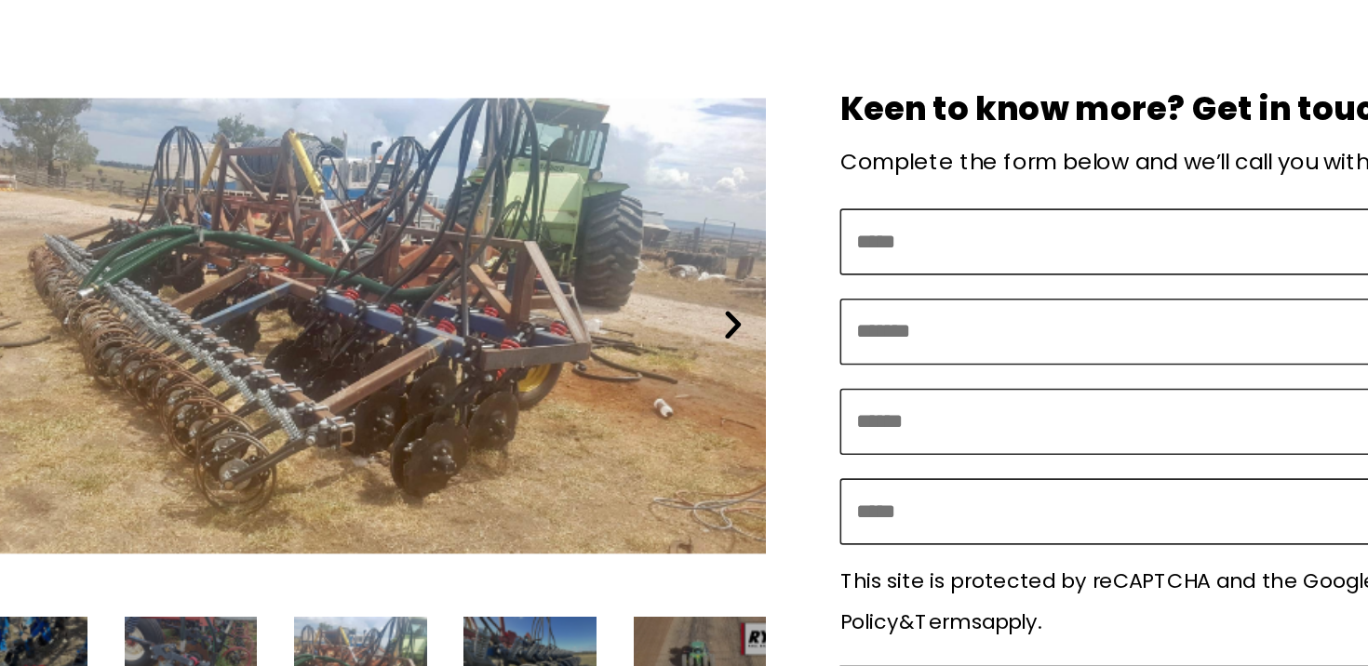
click at [639, 326] on icon "Next slide" at bounding box center [639, 337] width 23 height 23
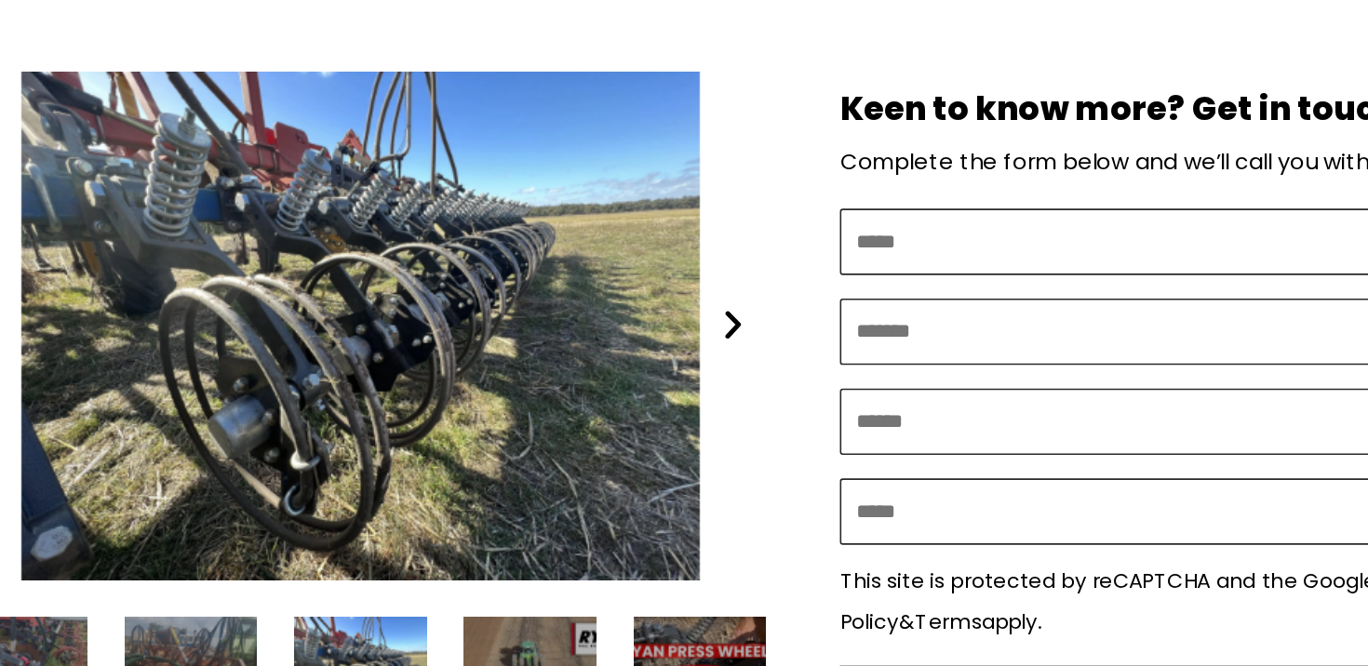
click at [637, 326] on icon "Next slide" at bounding box center [639, 337] width 23 height 23
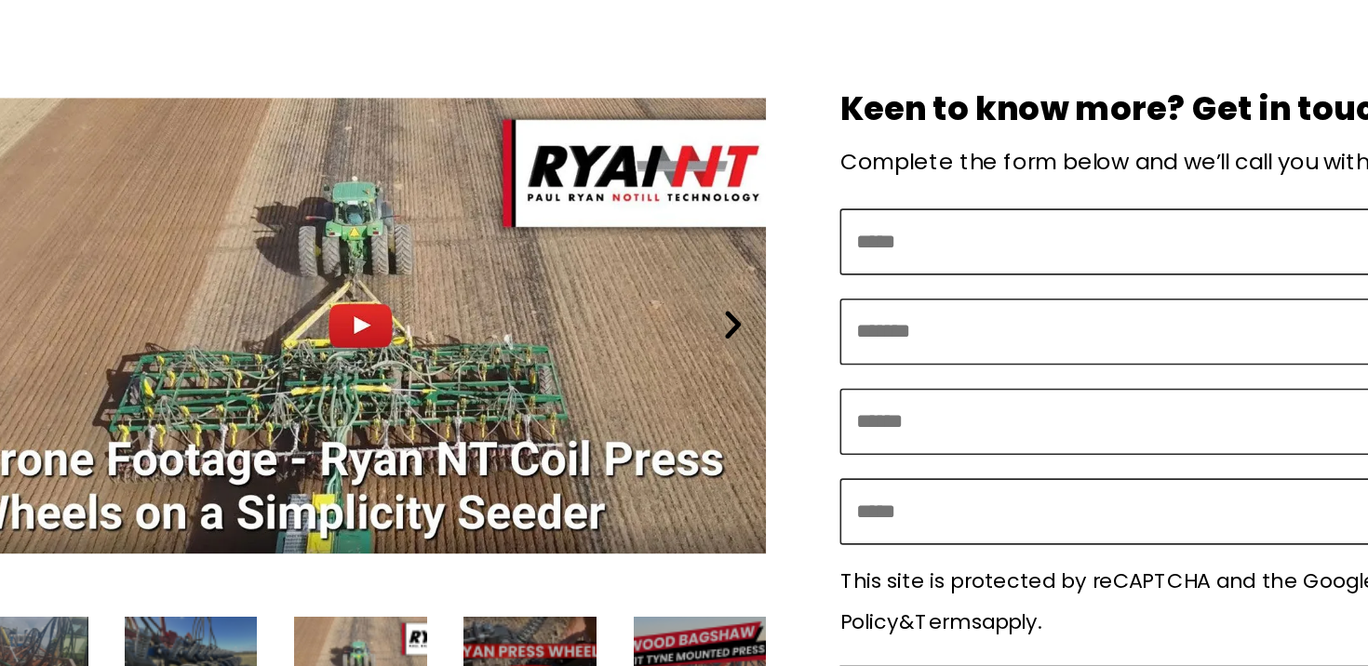
click at [638, 326] on icon "Next slide" at bounding box center [639, 337] width 23 height 23
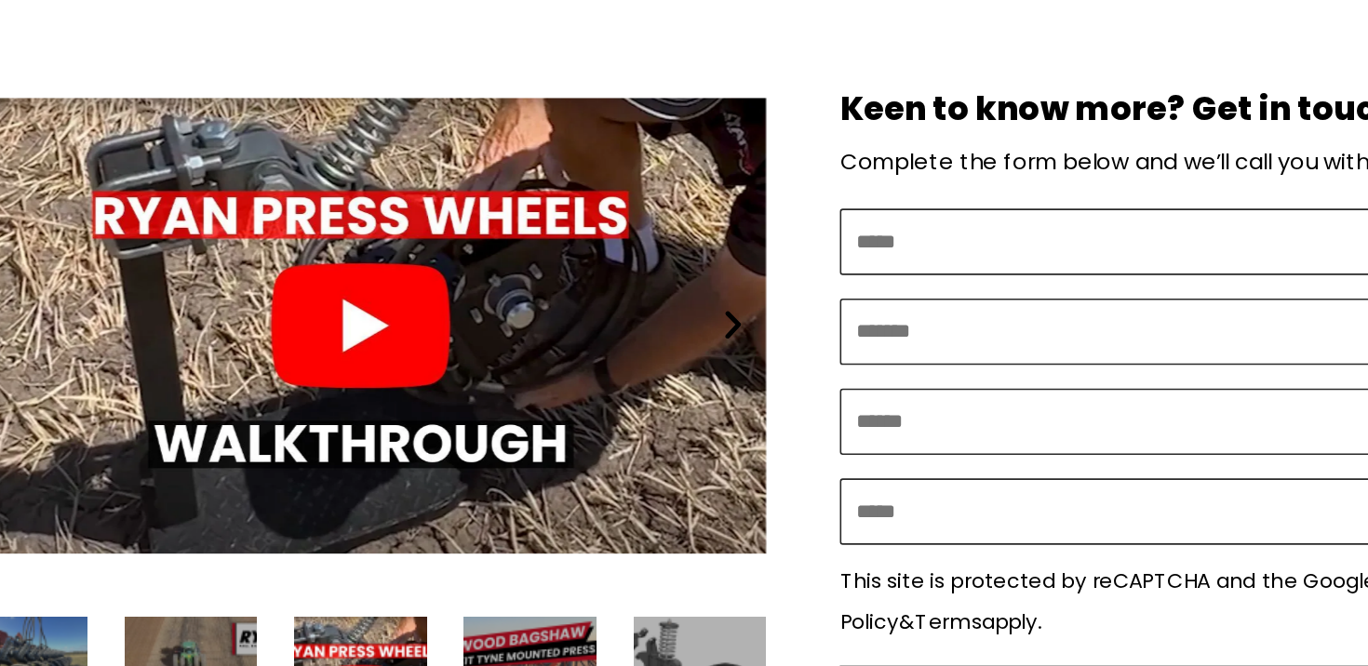
click at [399, 325] on div "Play" at bounding box center [405, 337] width 512 height 321
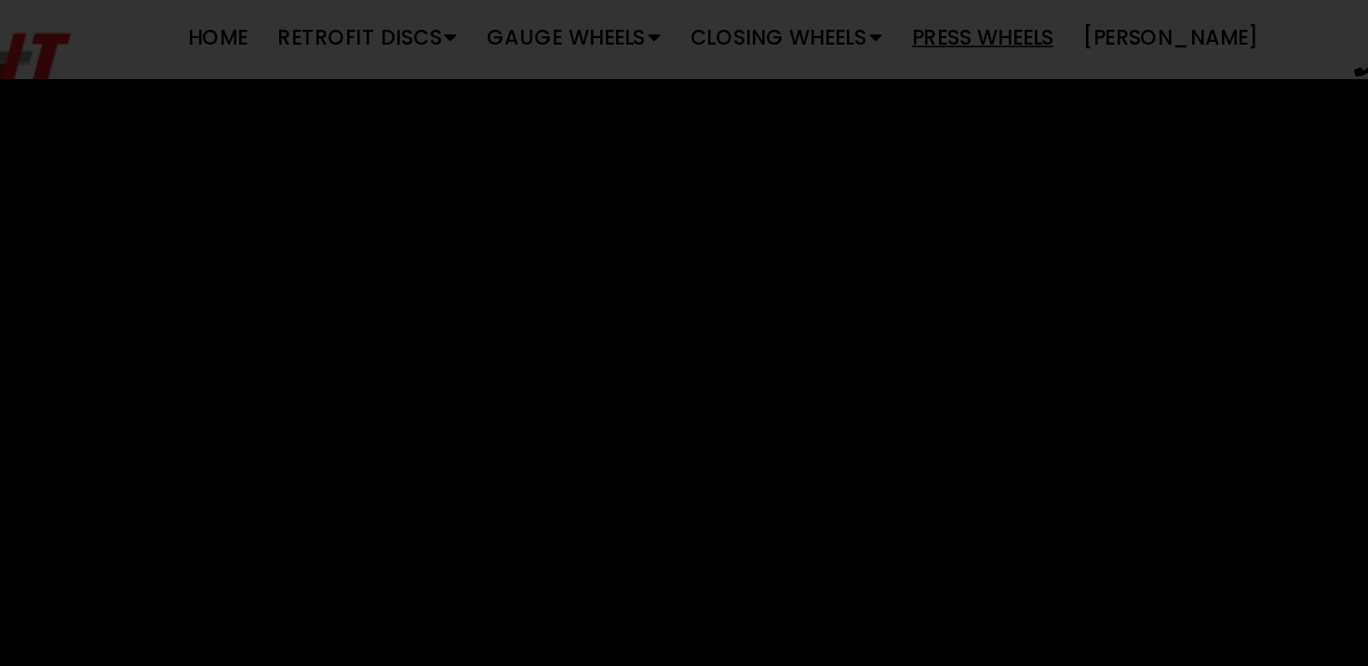
scroll to position [583, 0]
